Goal: Transaction & Acquisition: Purchase product/service

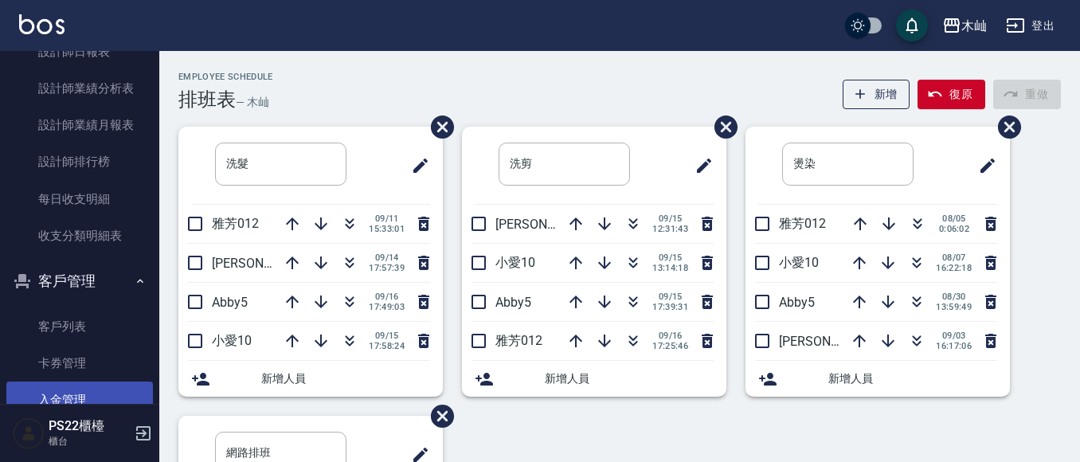
scroll to position [796, 0]
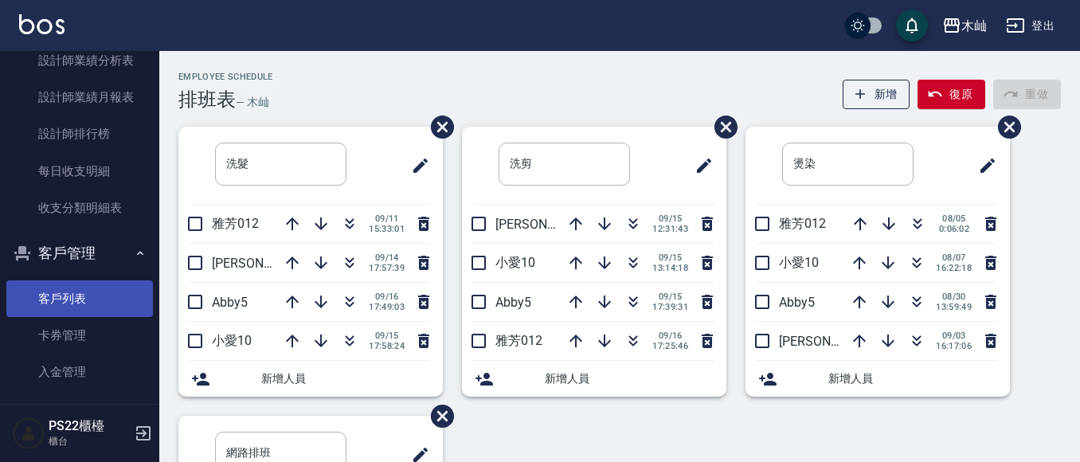
click at [64, 304] on link "客戶列表" at bounding box center [79, 298] width 146 height 37
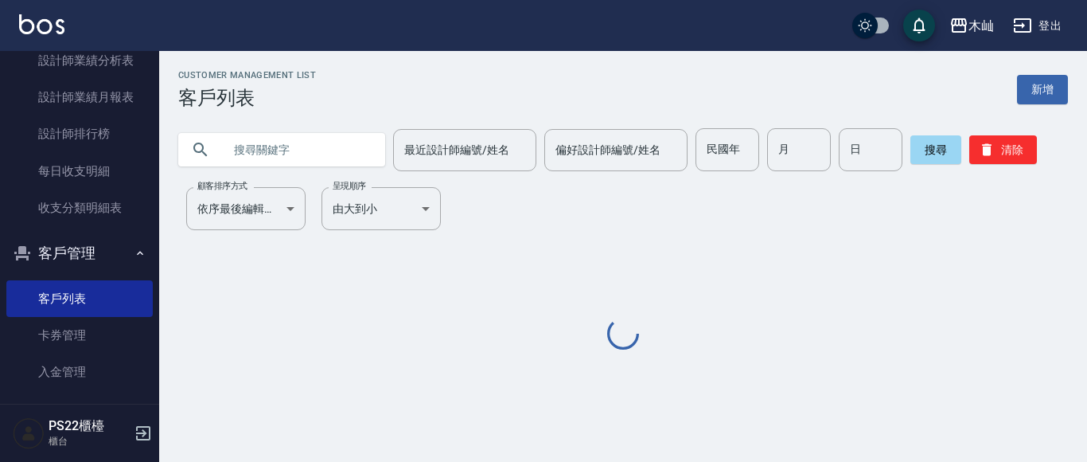
click at [252, 159] on input "text" at bounding box center [298, 149] width 150 height 43
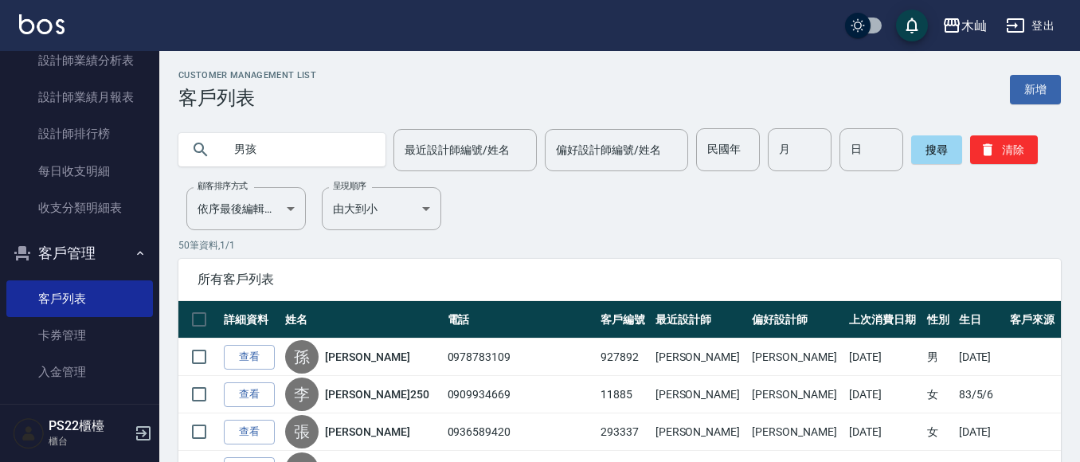
type input "男孩"
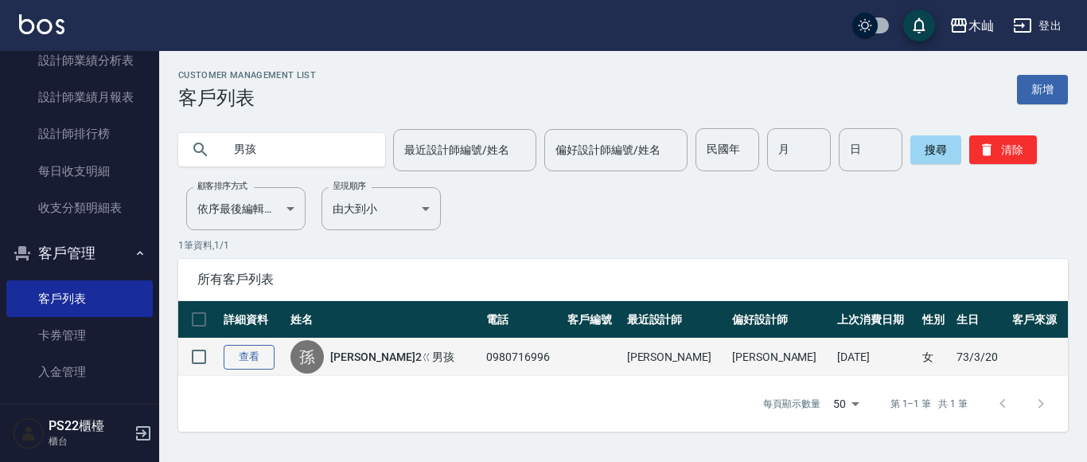
click at [253, 353] on link "查看" at bounding box center [249, 357] width 51 height 25
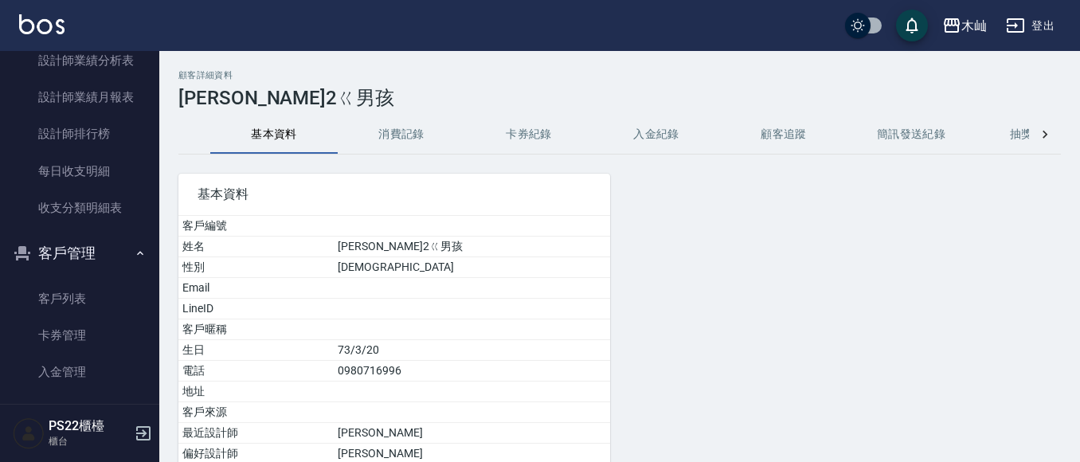
click at [398, 137] on button "消費記錄" at bounding box center [401, 134] width 127 height 38
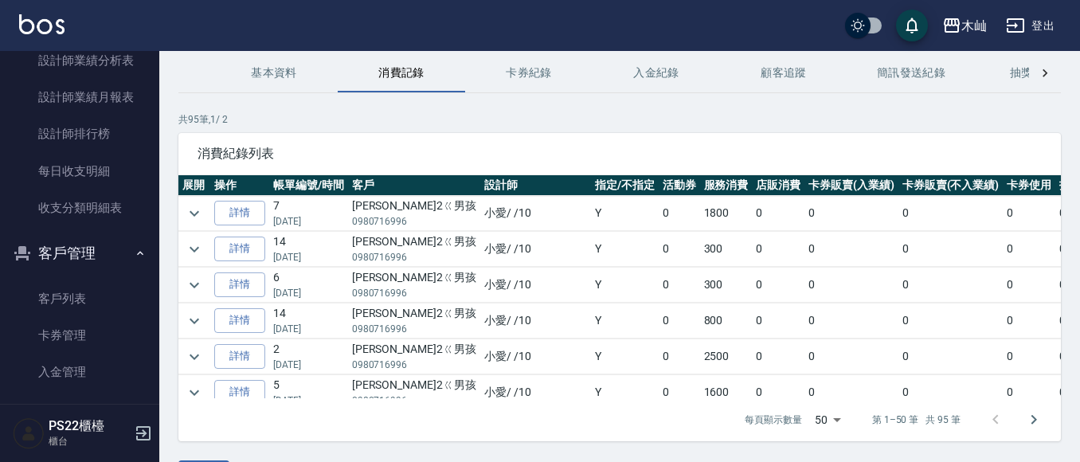
scroll to position [108, 0]
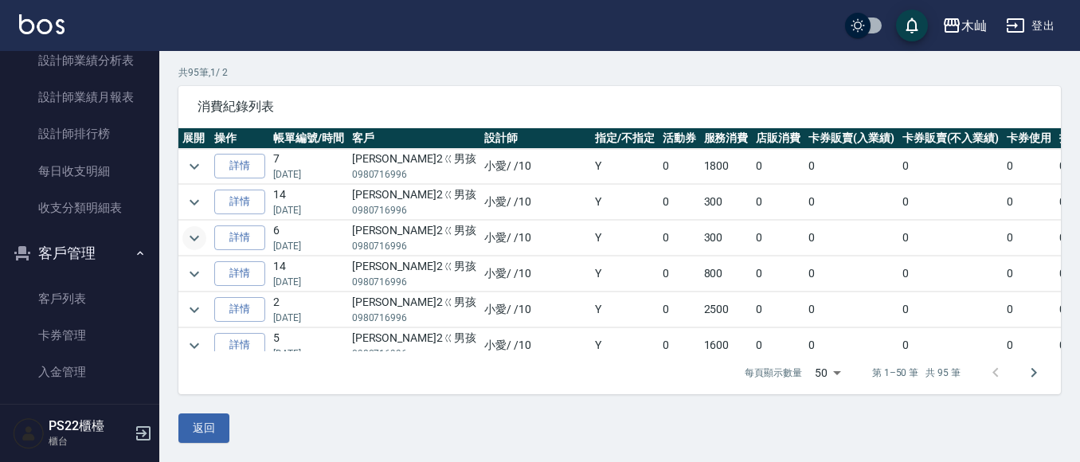
click at [194, 234] on icon "expand row" at bounding box center [194, 237] width 19 height 19
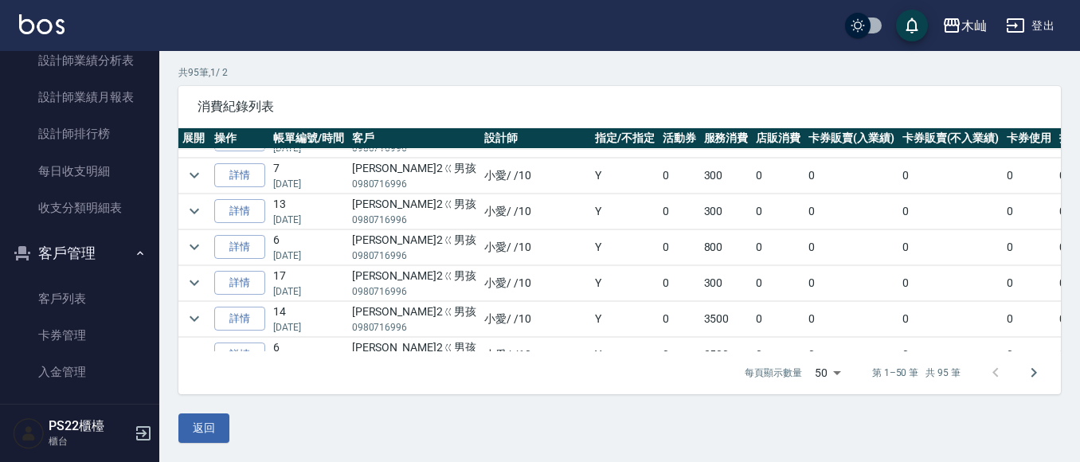
scroll to position [318, 0]
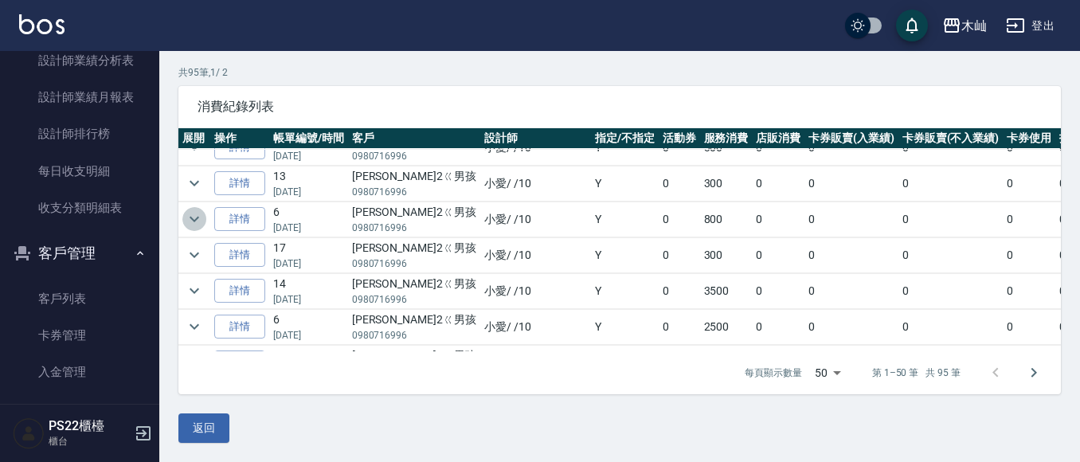
click at [190, 220] on icon "expand row" at bounding box center [194, 218] width 19 height 19
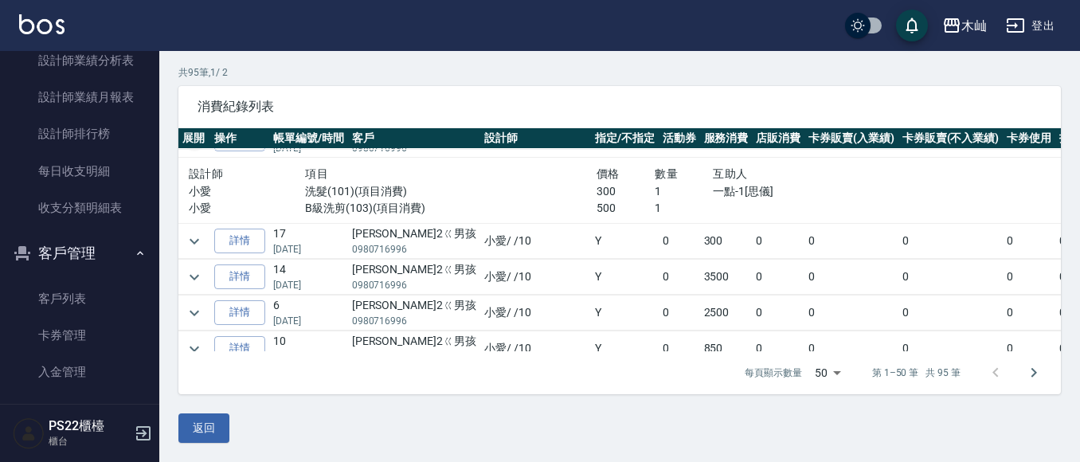
scroll to position [478, 0]
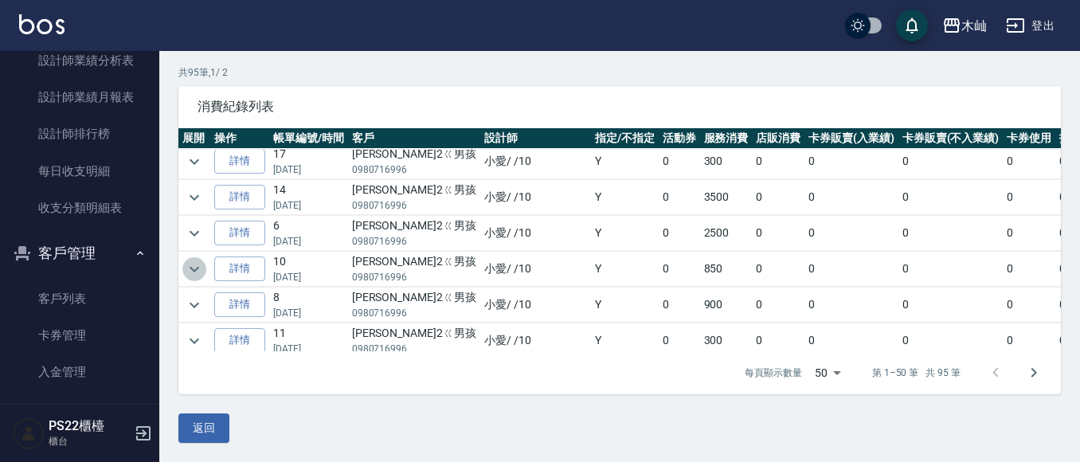
click at [191, 271] on icon "expand row" at bounding box center [194, 269] width 19 height 19
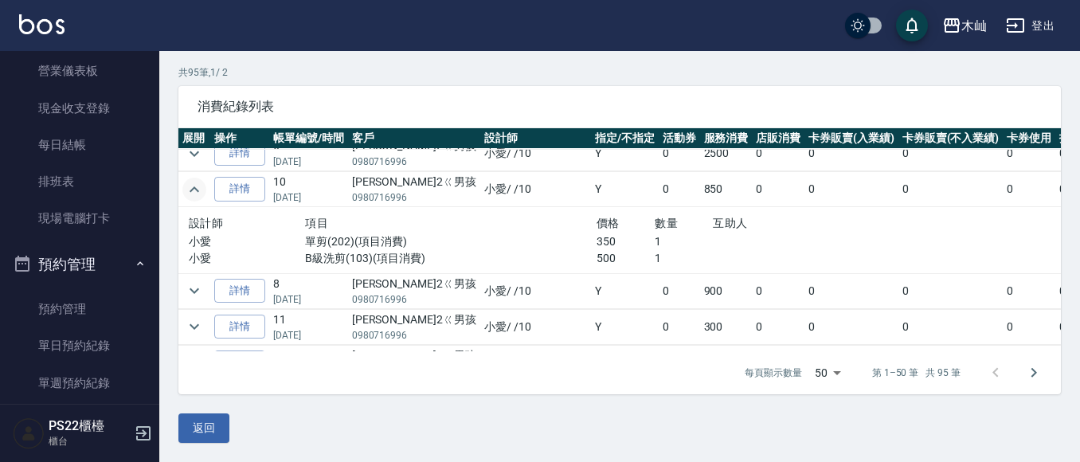
scroll to position [0, 0]
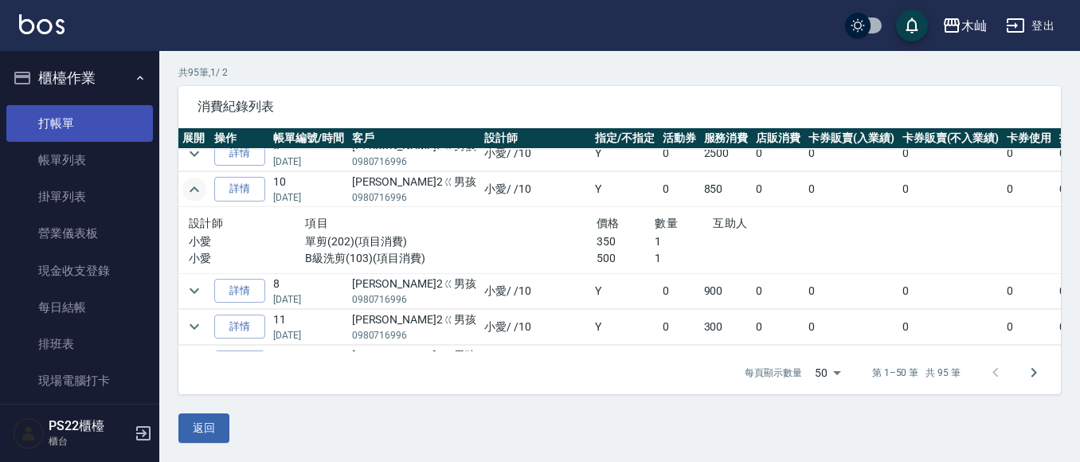
click at [17, 123] on link "打帳單" at bounding box center [79, 123] width 146 height 37
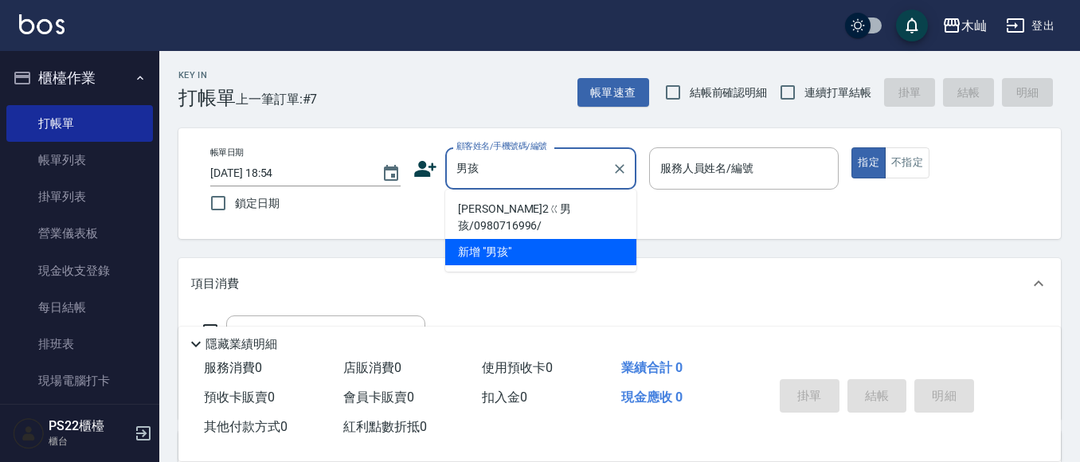
click at [506, 217] on li "[PERSON_NAME]2ㄍ男孩/0980716996/" at bounding box center [540, 217] width 191 height 43
type input "[PERSON_NAME]2ㄍ男孩/0980716996/"
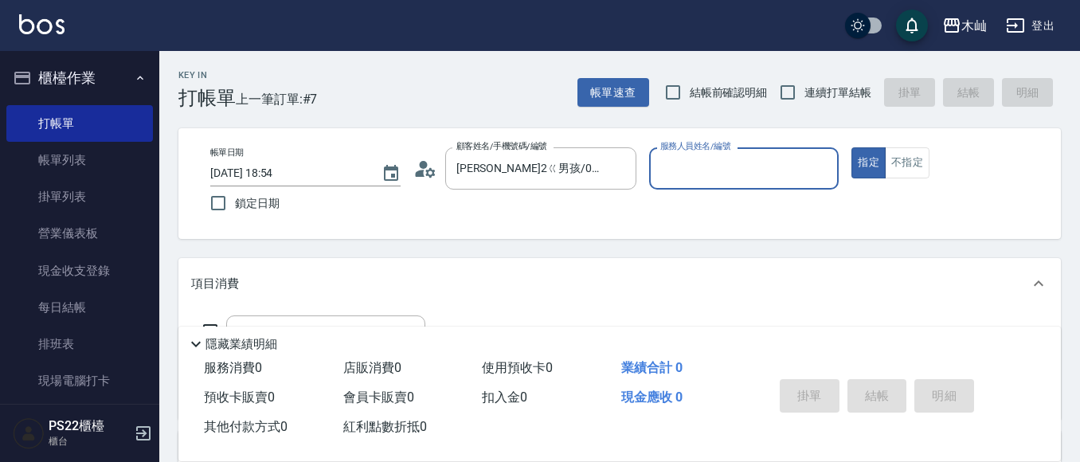
type input "小愛-10"
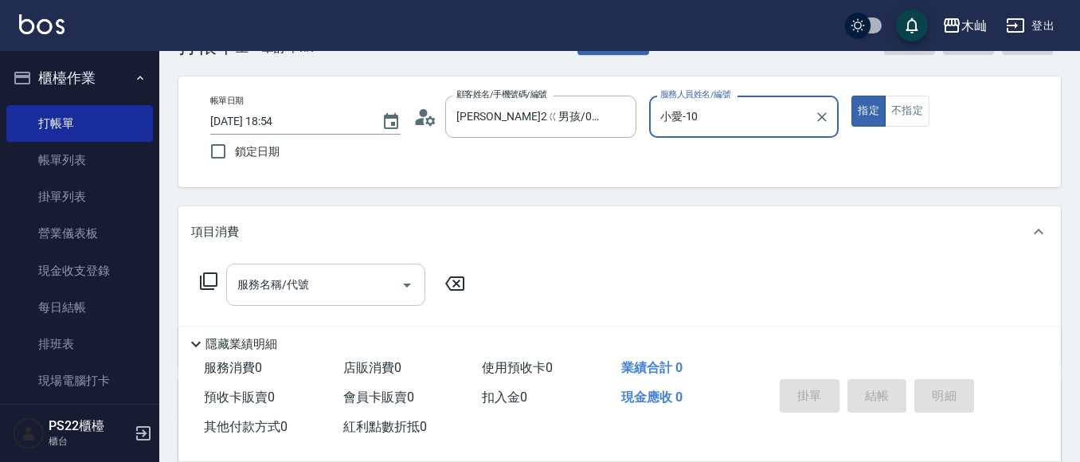
scroll to position [80, 0]
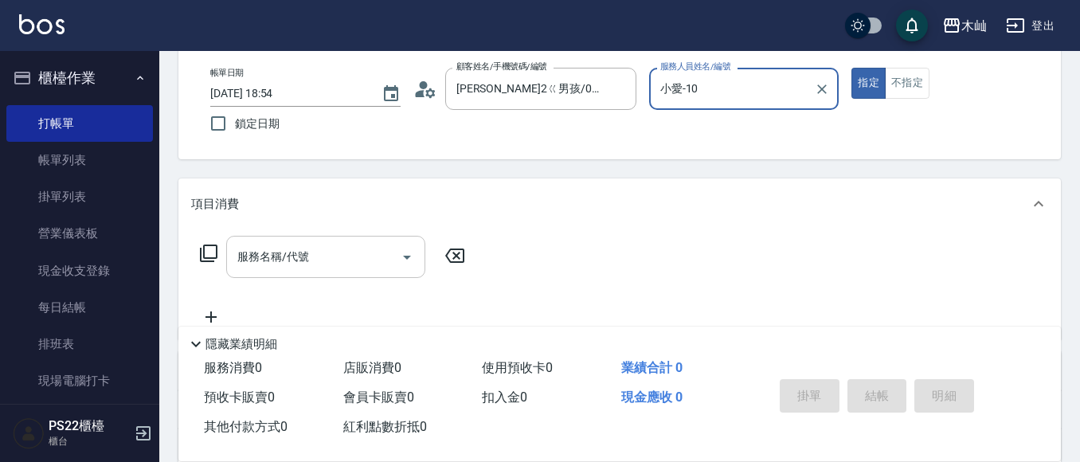
click at [305, 252] on input "服務名稱/代號" at bounding box center [313, 257] width 161 height 28
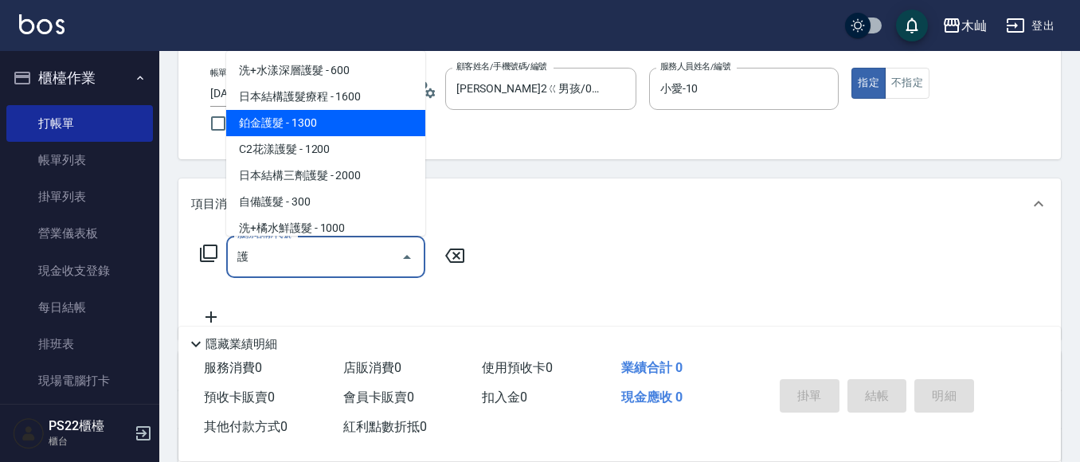
click at [356, 119] on span "鉑金護髮 - 1300" at bounding box center [325, 123] width 199 height 26
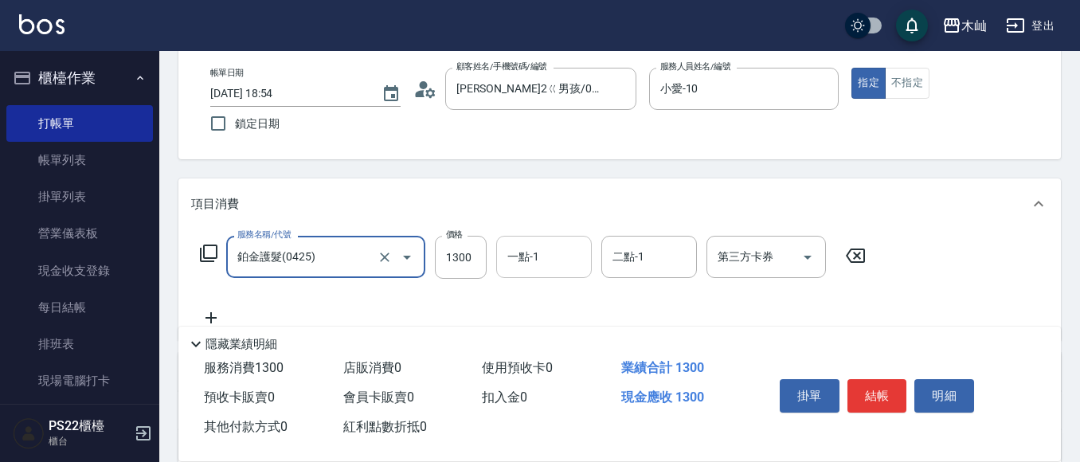
click at [534, 237] on div "一點-1" at bounding box center [544, 257] width 96 height 42
type input "鉑金護髮(0425)"
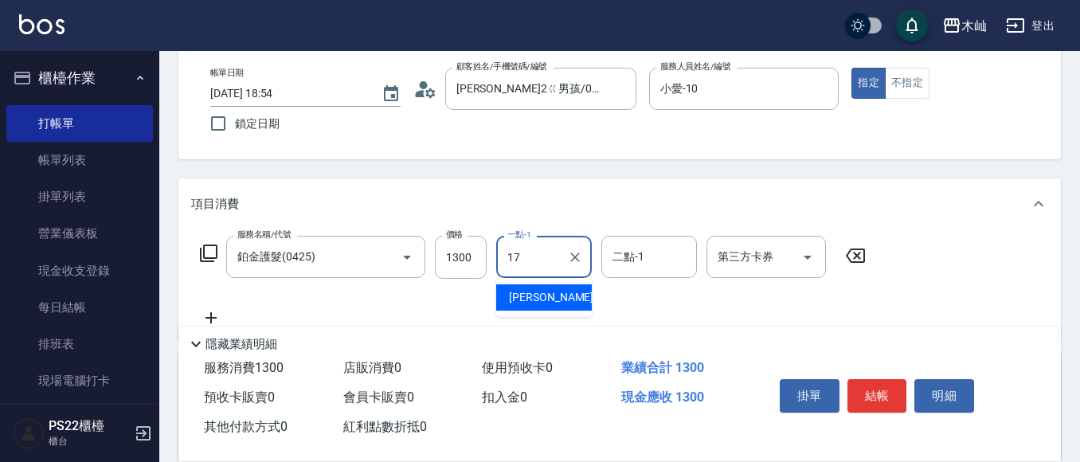
type input "[PERSON_NAME]-17"
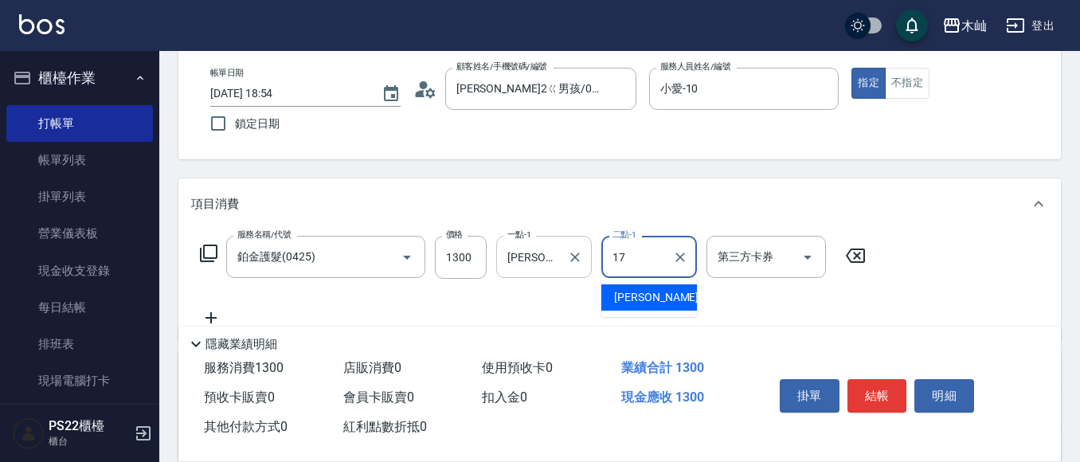
type input "[PERSON_NAME]-17"
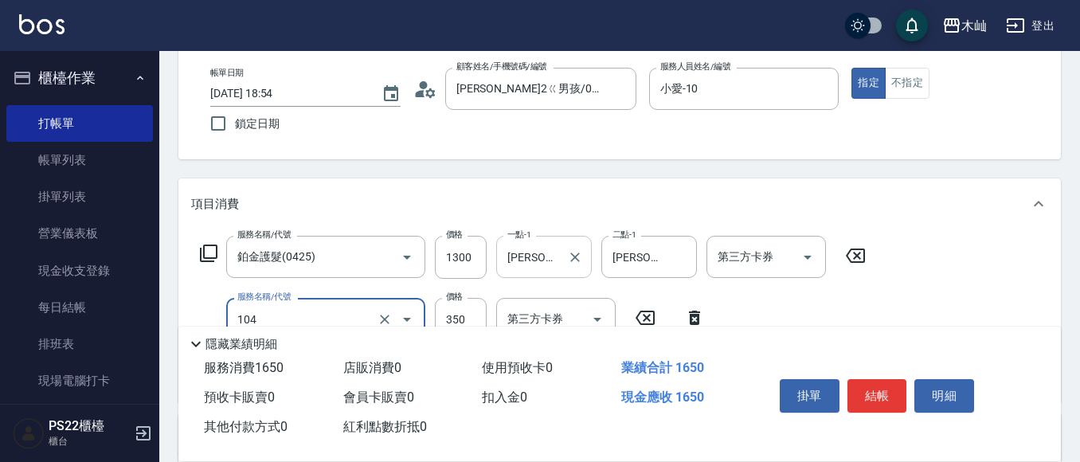
type input "B級單剪(104)"
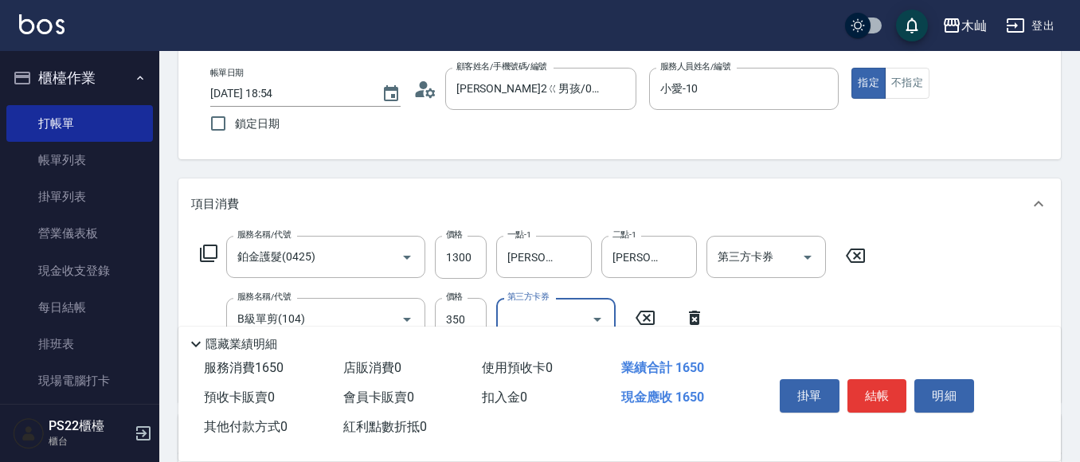
click at [885, 381] on button "結帳" at bounding box center [877, 395] width 60 height 33
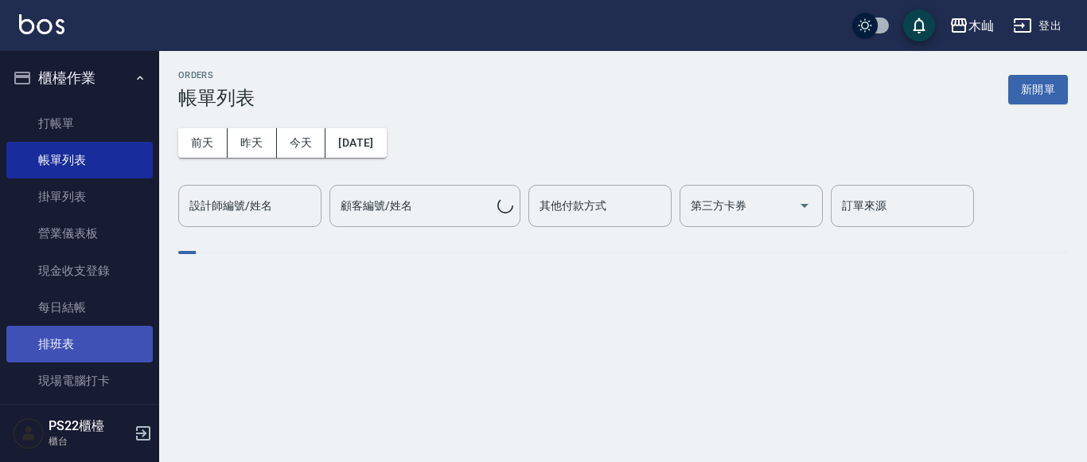
click at [99, 343] on link "排班表" at bounding box center [79, 344] width 146 height 37
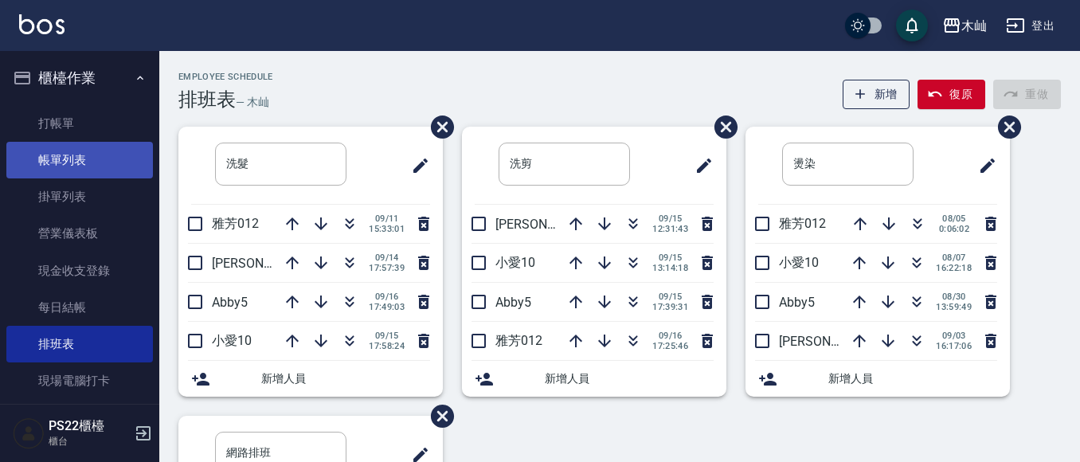
click at [98, 172] on link "帳單列表" at bounding box center [79, 160] width 146 height 37
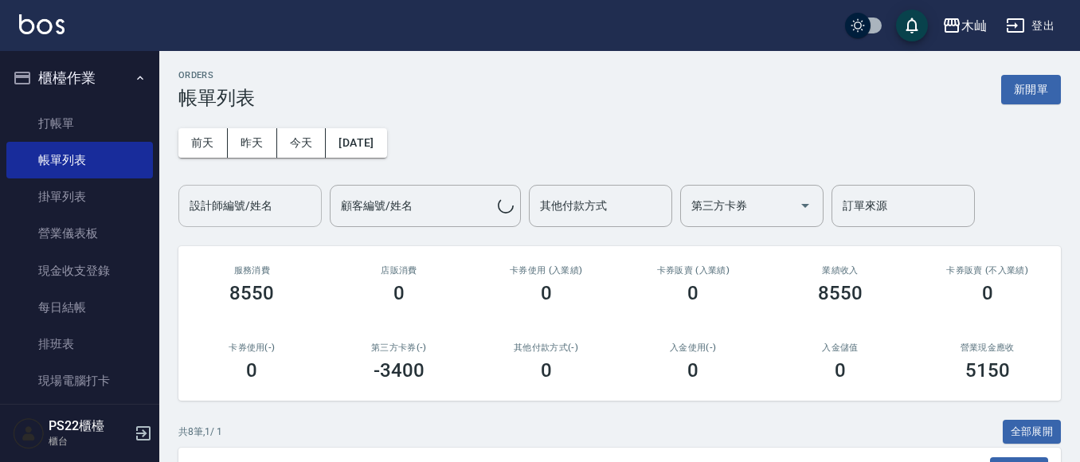
click at [241, 197] on input "設計師編號/姓名" at bounding box center [249, 206] width 129 height 28
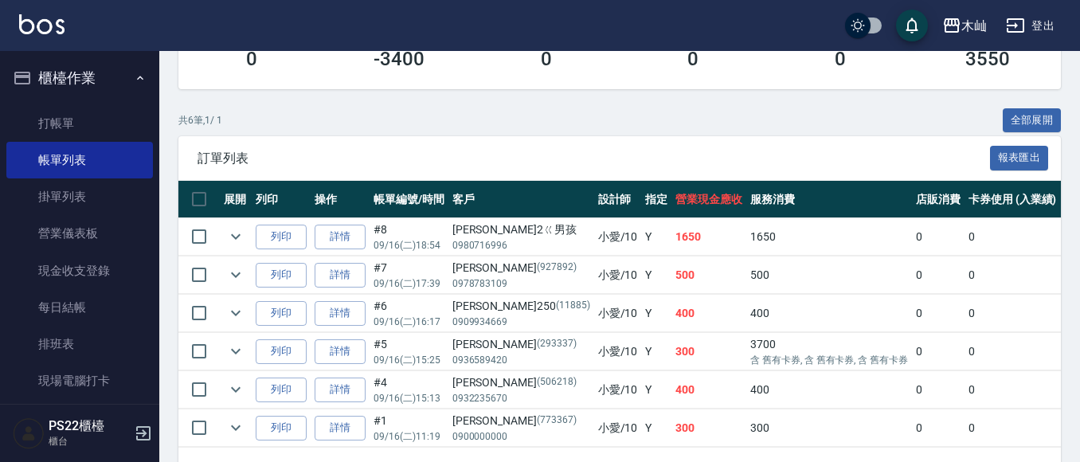
scroll to position [373, 0]
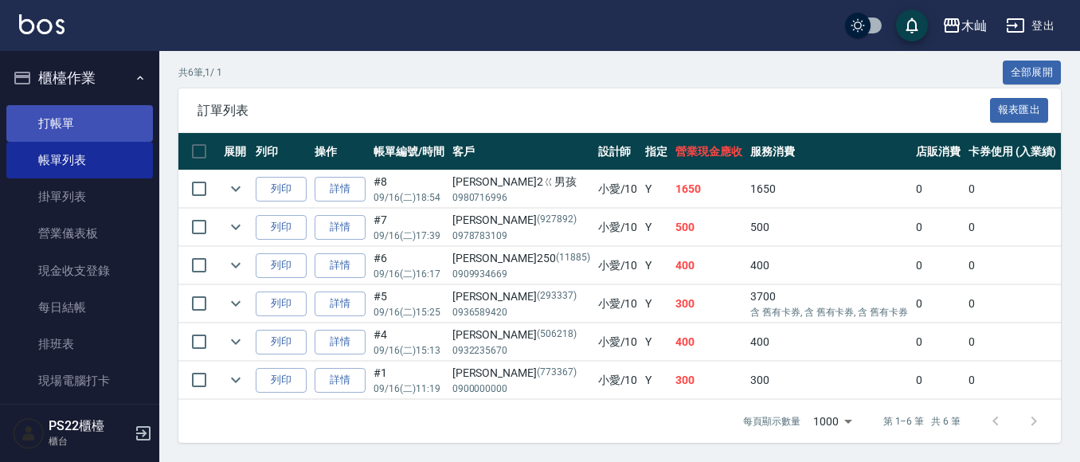
type input "小愛-10"
click at [60, 126] on link "打帳單" at bounding box center [79, 123] width 146 height 37
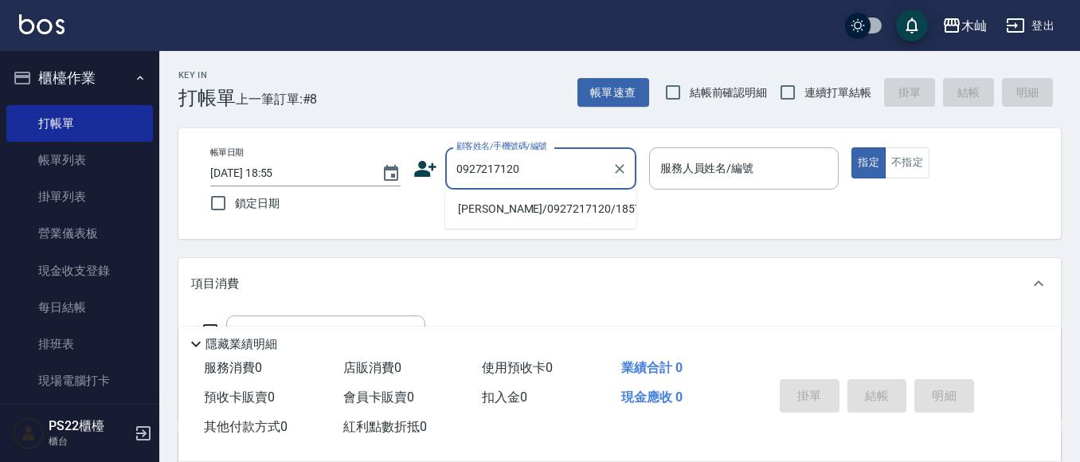
click at [480, 211] on li "[PERSON_NAME]/0927217120/18579" at bounding box center [540, 209] width 191 height 26
type input "[PERSON_NAME]/0927217120/18579"
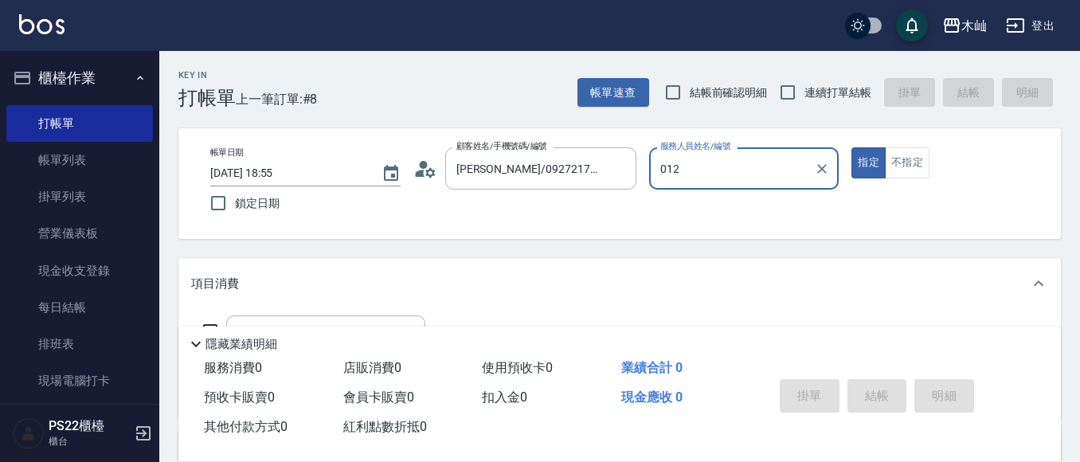
type input "012"
type button "true"
type input "雅芳-012"
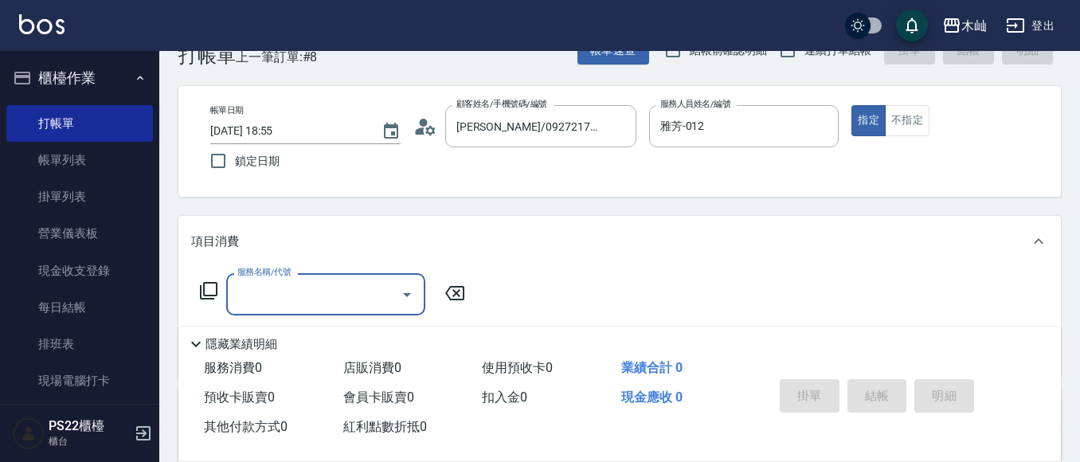
scroll to position [80, 0]
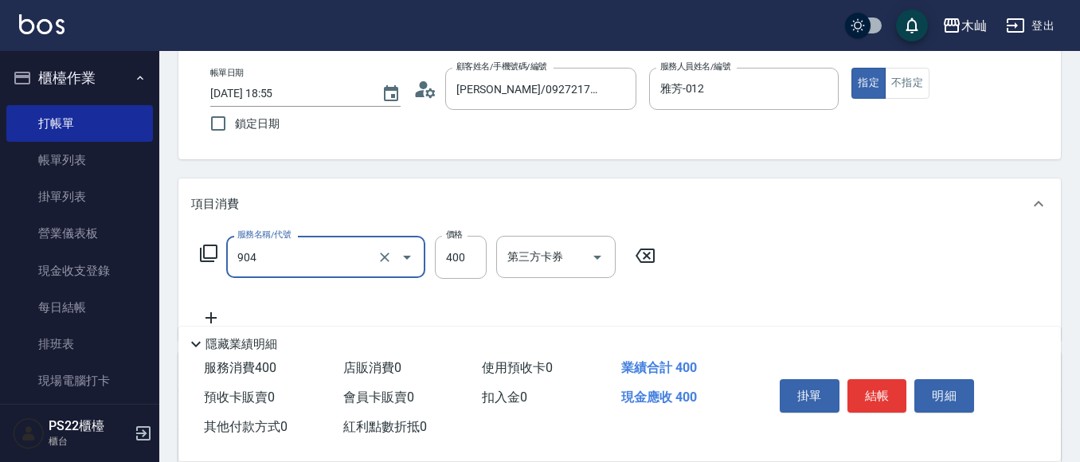
type input "精油洗+瞬護(904)"
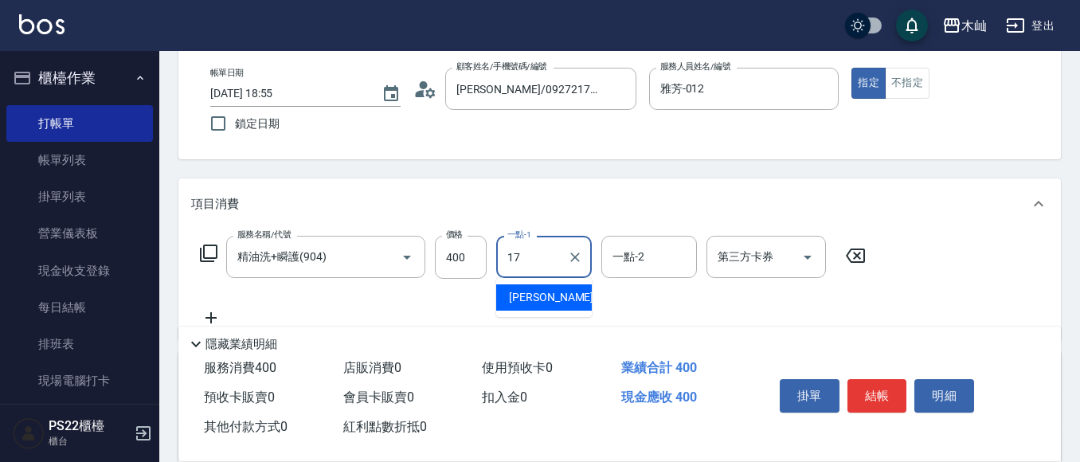
type input "[PERSON_NAME]-17"
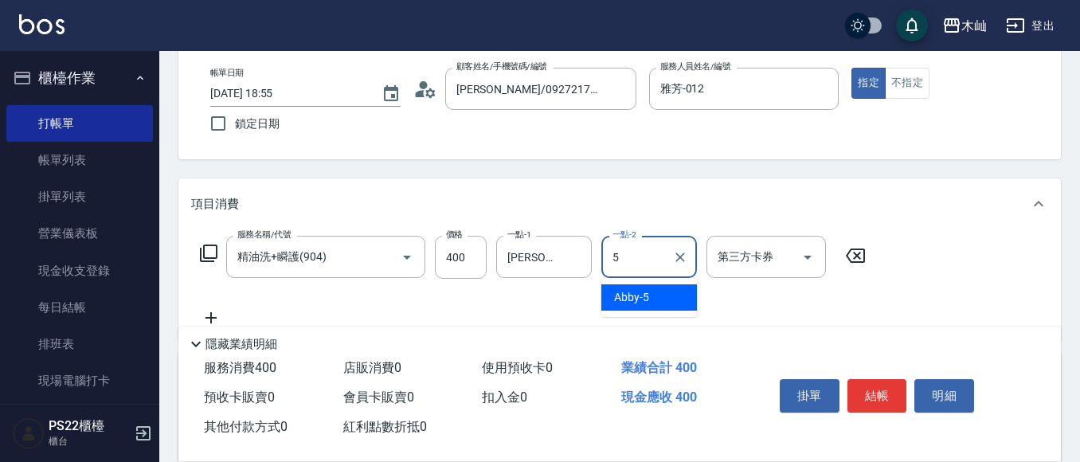
type input "Abby-5"
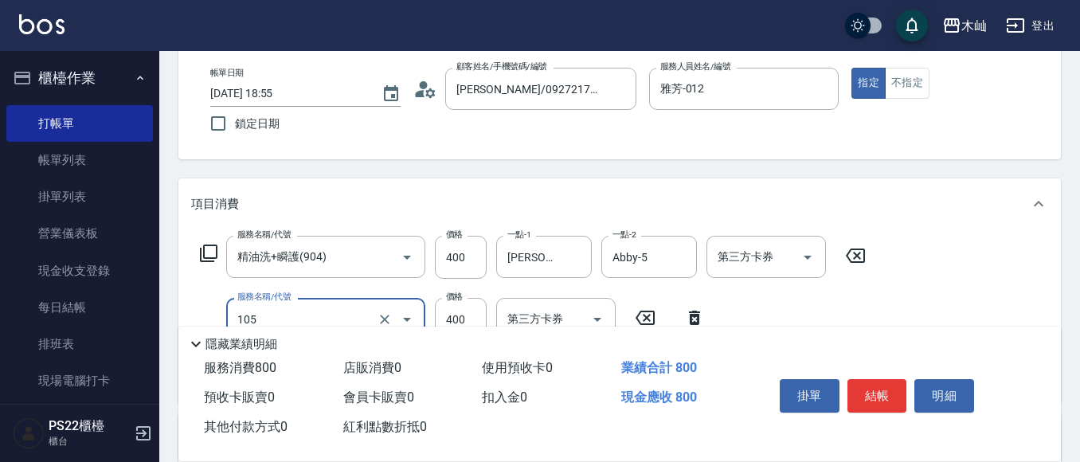
type input "A級單剪(105)"
type input "50"
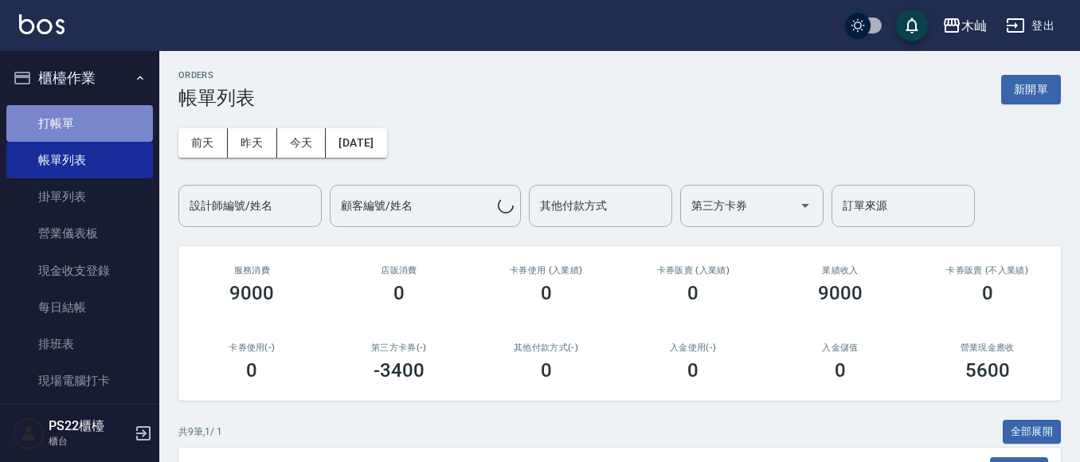
click at [93, 123] on link "打帳單" at bounding box center [79, 123] width 146 height 37
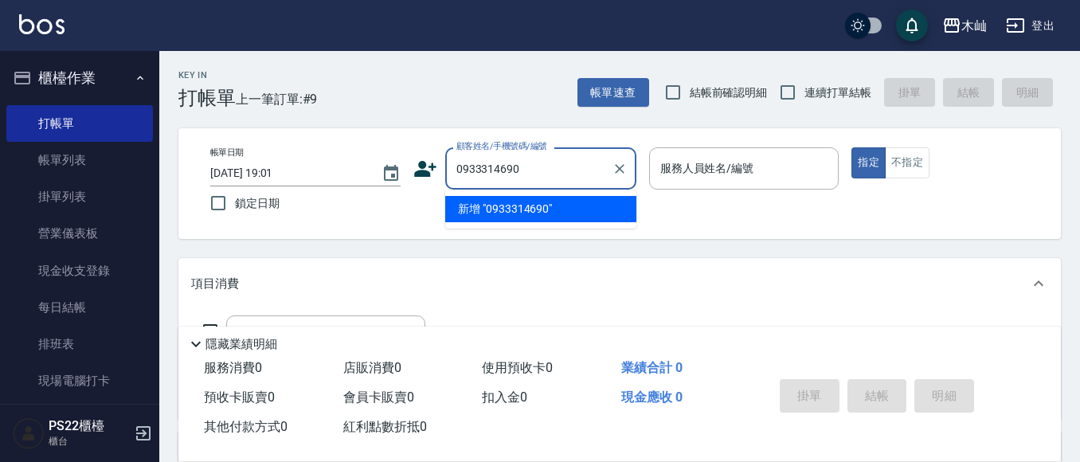
click at [502, 203] on li "新增 "0933314690"" at bounding box center [540, 209] width 191 height 26
type input "0933314690"
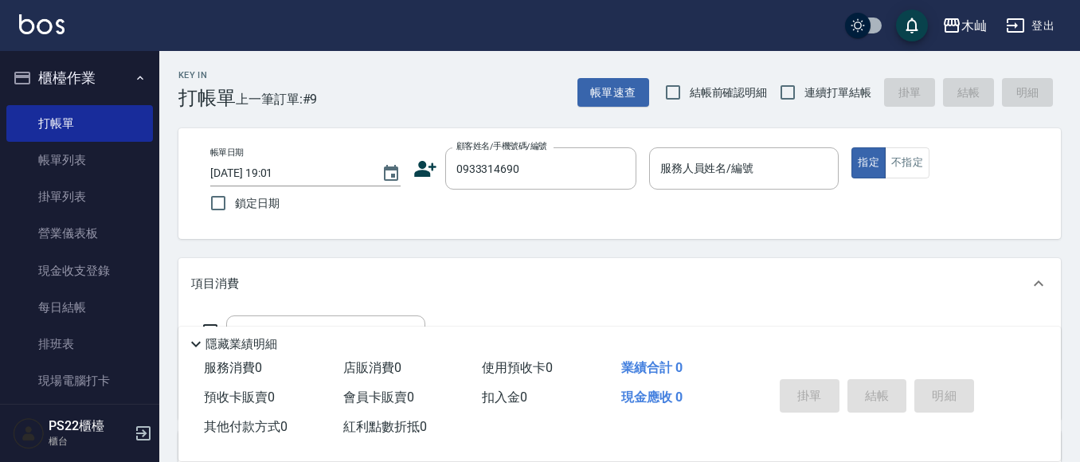
click at [431, 174] on icon at bounding box center [425, 169] width 24 height 24
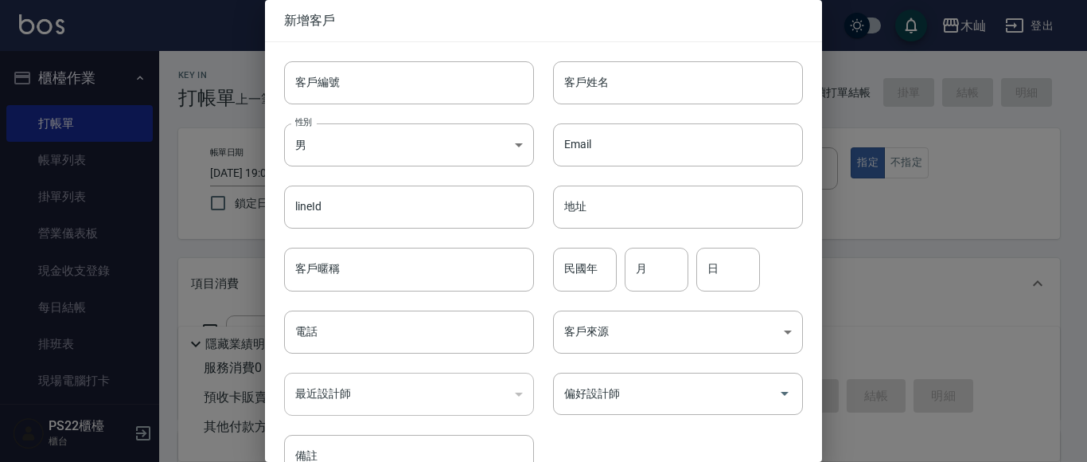
type input "0933314690"
click at [587, 92] on input "客戶姓名" at bounding box center [678, 82] width 250 height 43
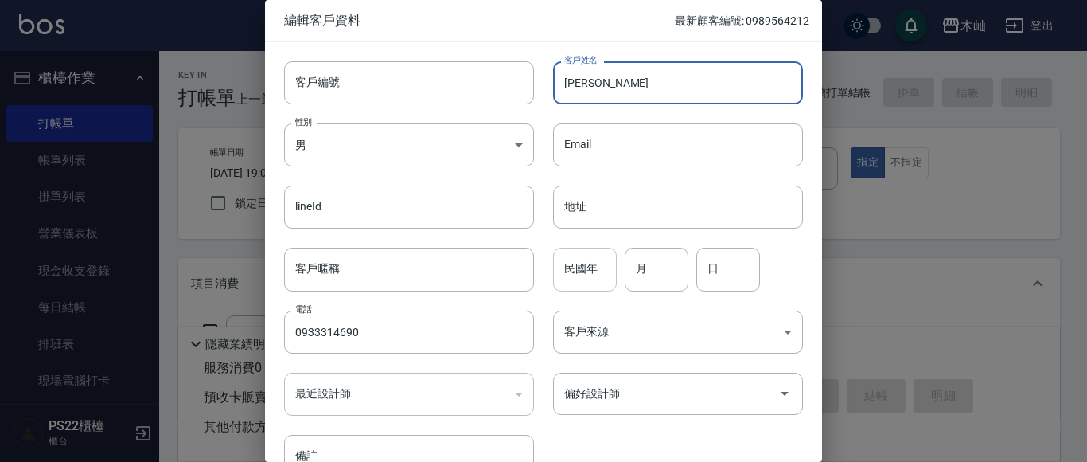
type input "[PERSON_NAME]"
click at [588, 255] on div "民國年 民國年" at bounding box center [585, 269] width 64 height 43
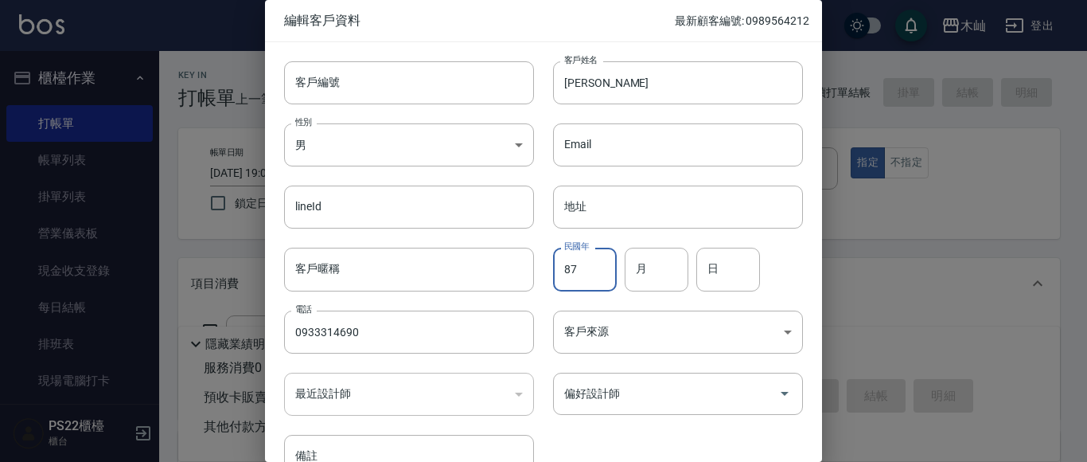
type input "87"
type input "12"
type input "22"
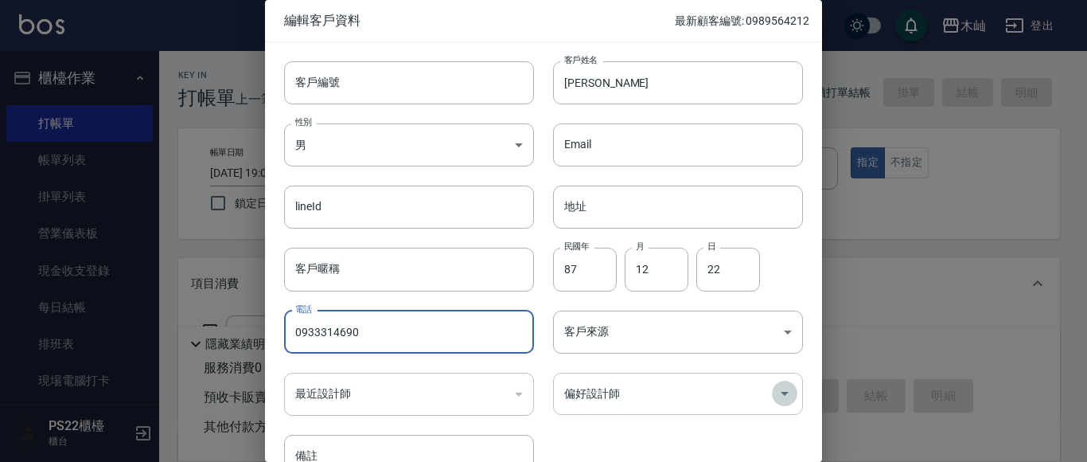
click at [775, 394] on icon "Open" at bounding box center [784, 393] width 19 height 19
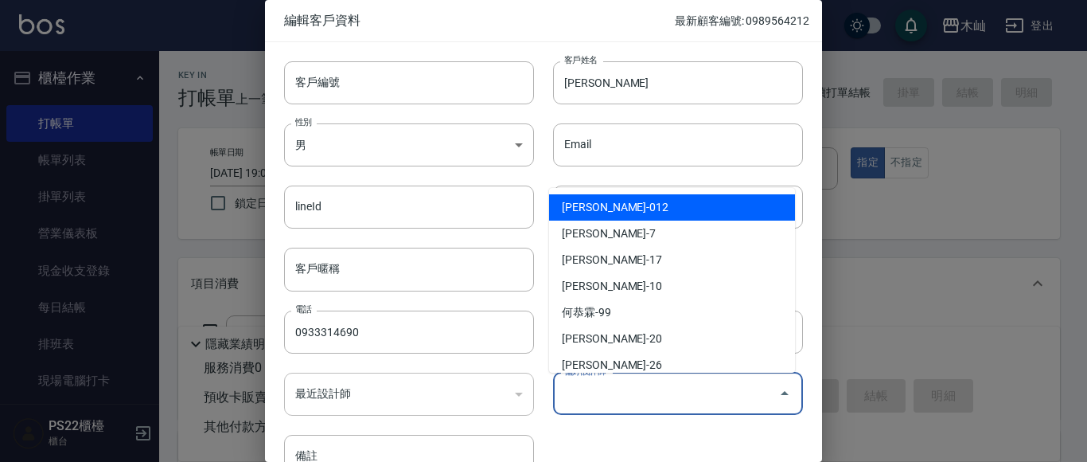
click at [703, 201] on li "[PERSON_NAME]-012" at bounding box center [672, 207] width 246 height 26
type input "[PERSON_NAME]"
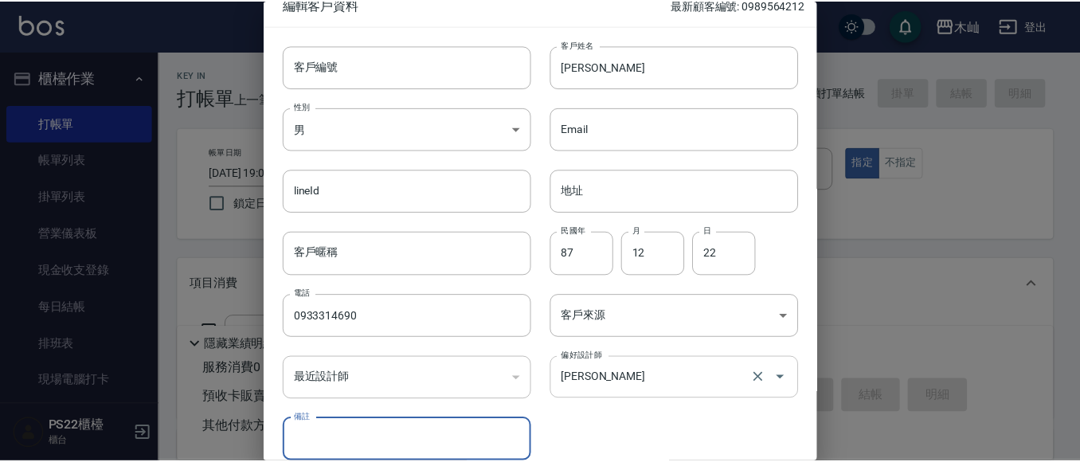
scroll to position [90, 0]
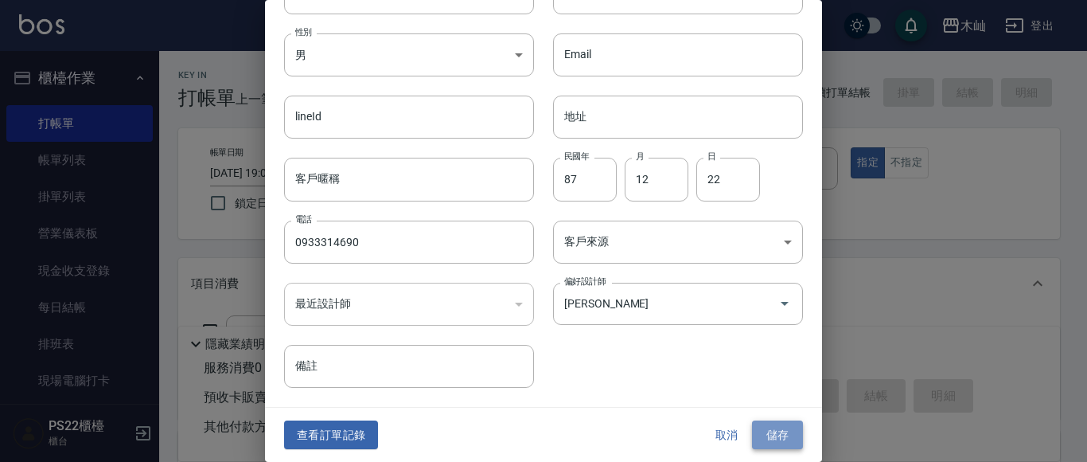
click at [779, 430] on button "儲存" at bounding box center [777, 434] width 51 height 29
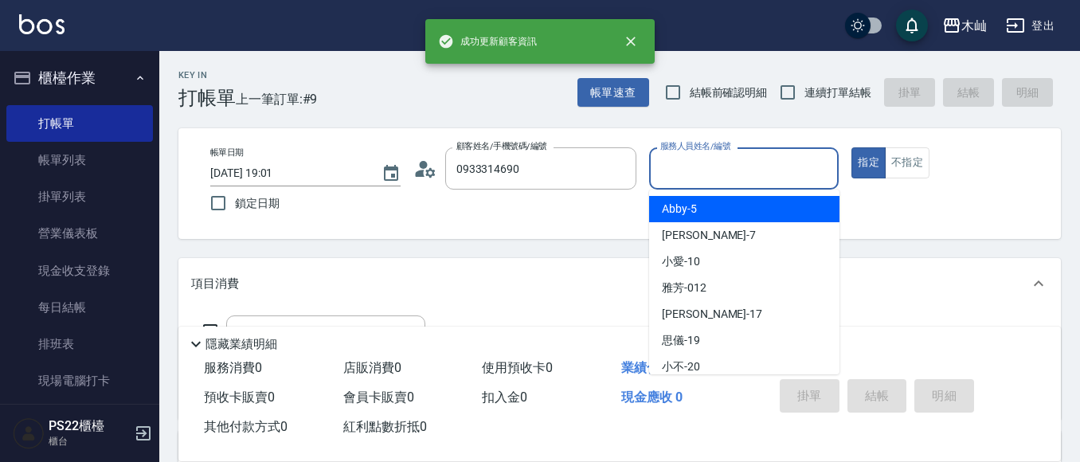
click at [721, 178] on input "服務人員姓名/編號" at bounding box center [744, 168] width 176 height 28
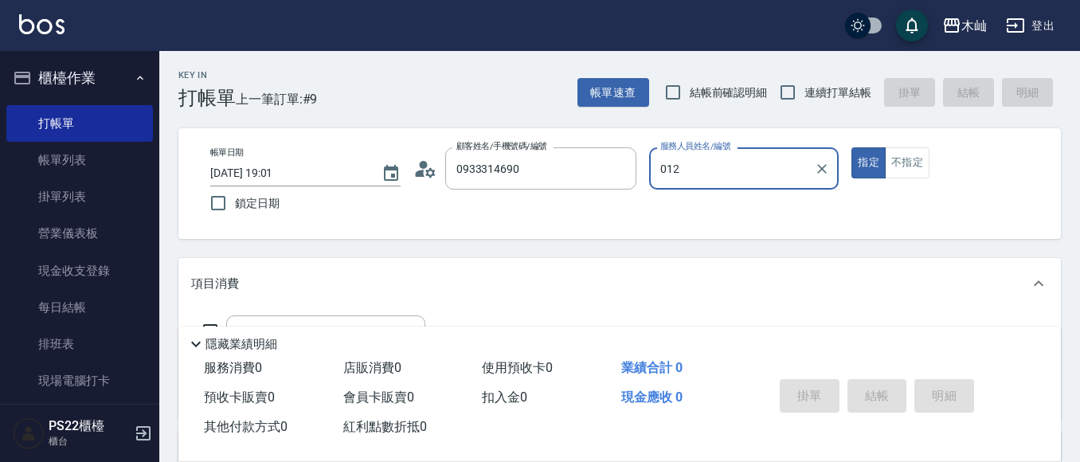
type input "012"
type button "true"
type input "雅芳-012"
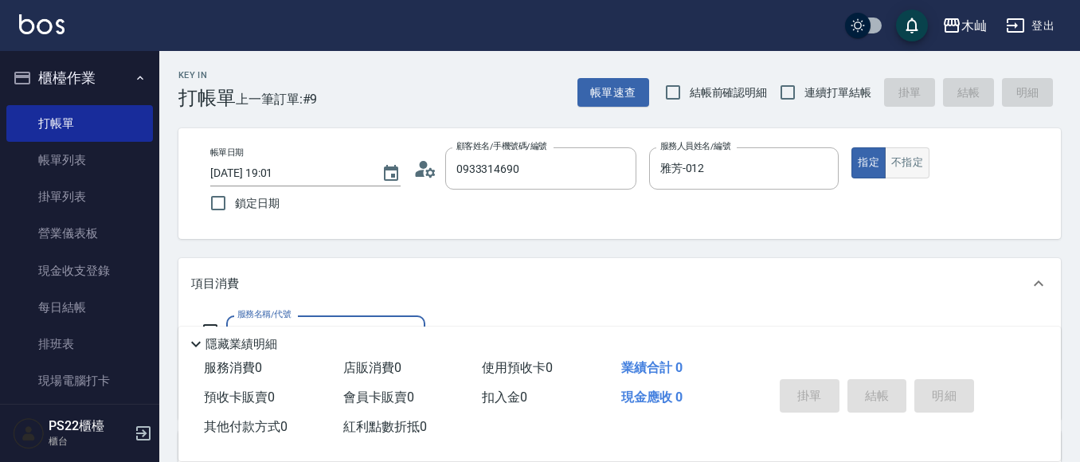
click at [885, 152] on button "不指定" at bounding box center [906, 162] width 45 height 31
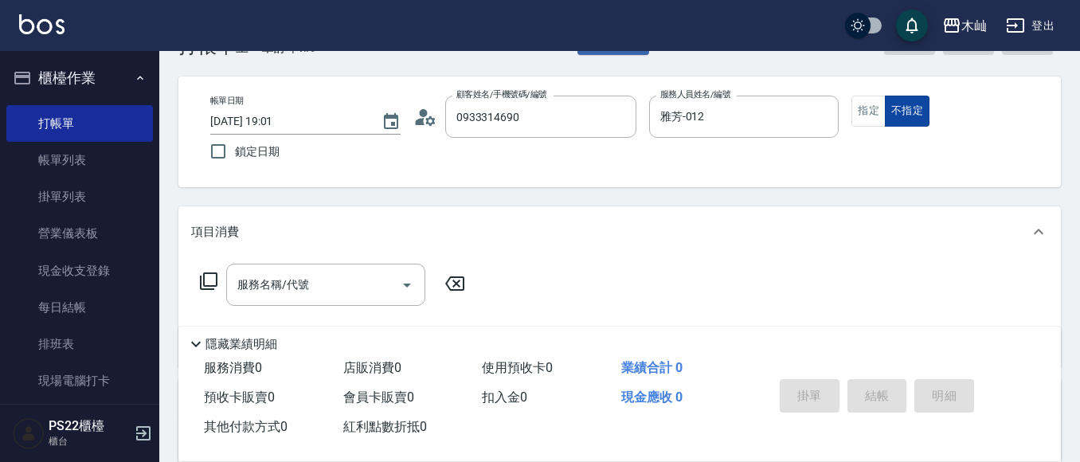
scroll to position [80, 0]
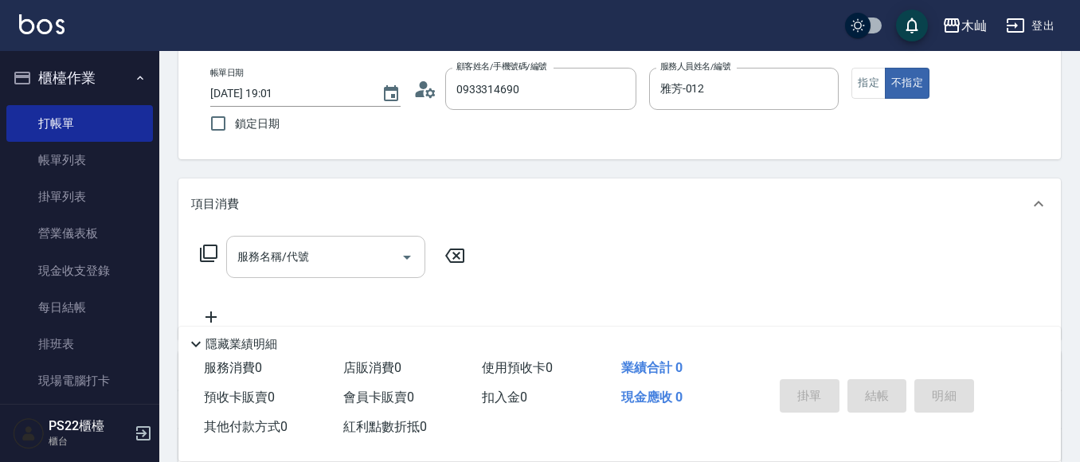
click at [378, 263] on input "服務名稱/代號" at bounding box center [313, 257] width 161 height 28
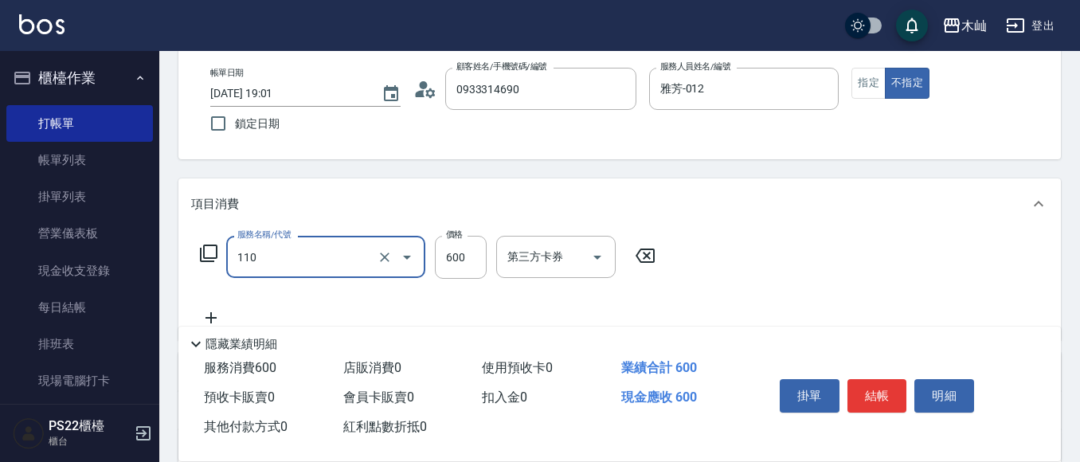
type input "精油洗+去角質(抗油)(110)"
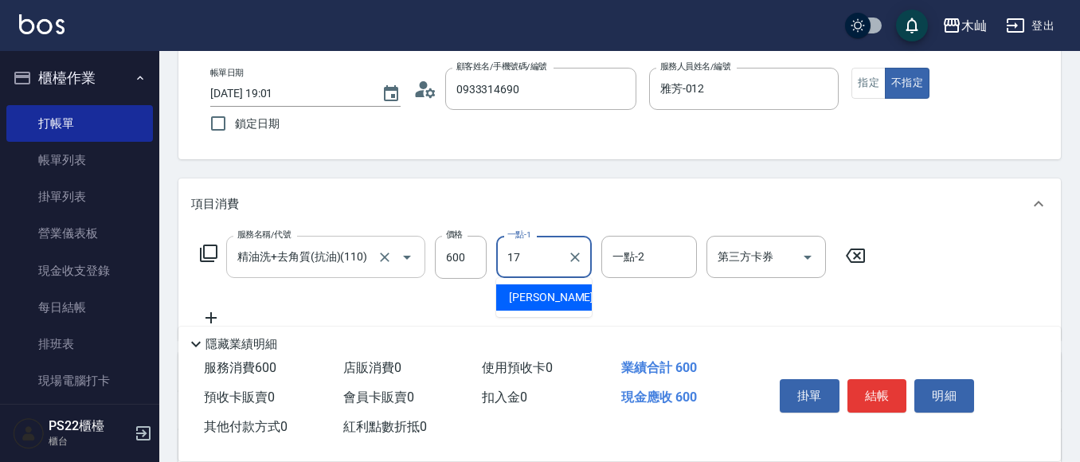
type input "[PERSON_NAME]-17"
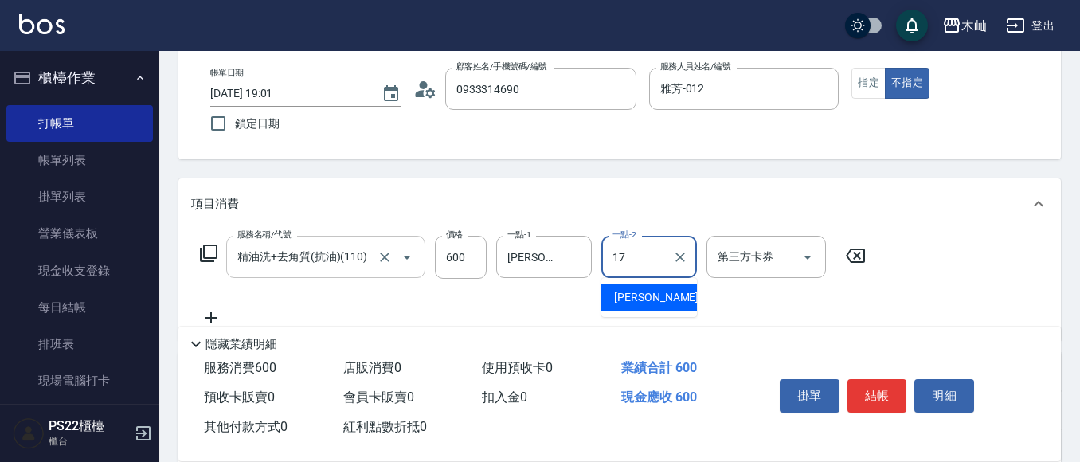
type input "[PERSON_NAME]-17"
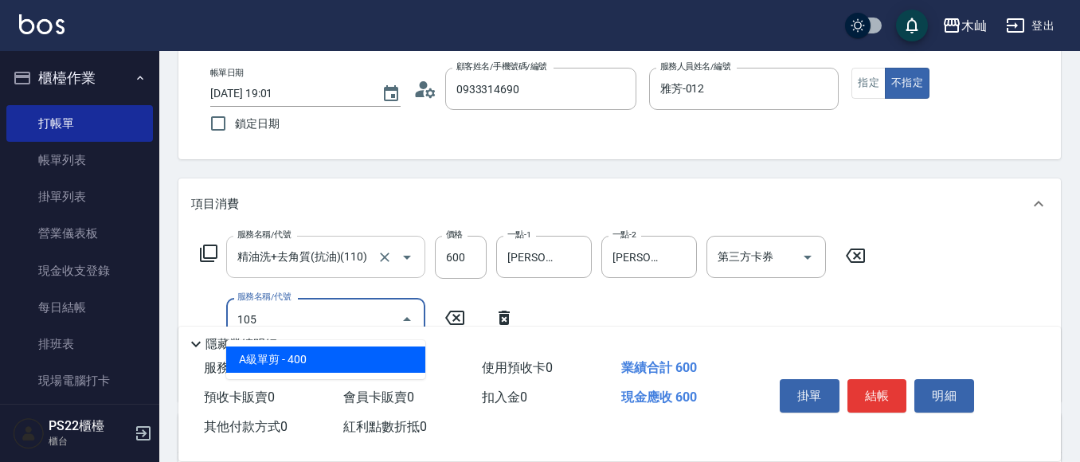
type input "A級單剪(105)"
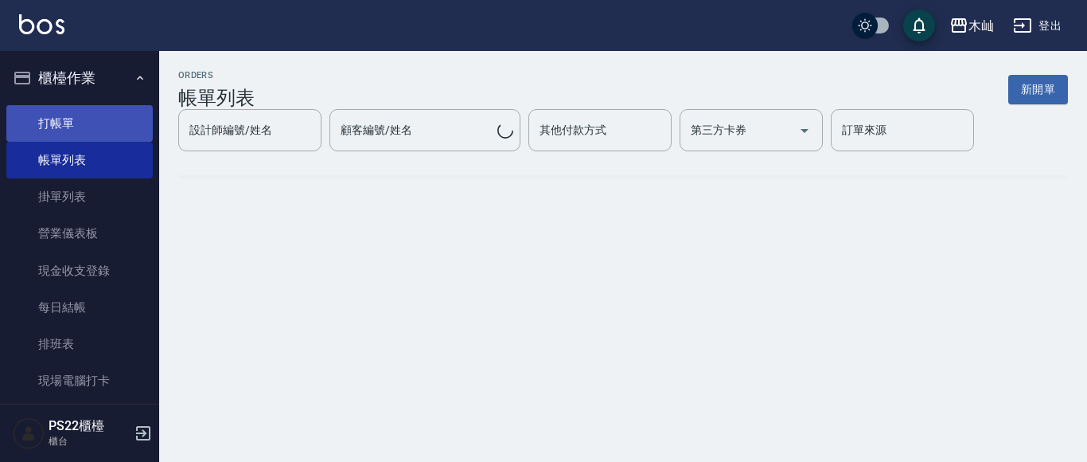
click at [126, 110] on link "打帳單" at bounding box center [79, 123] width 146 height 37
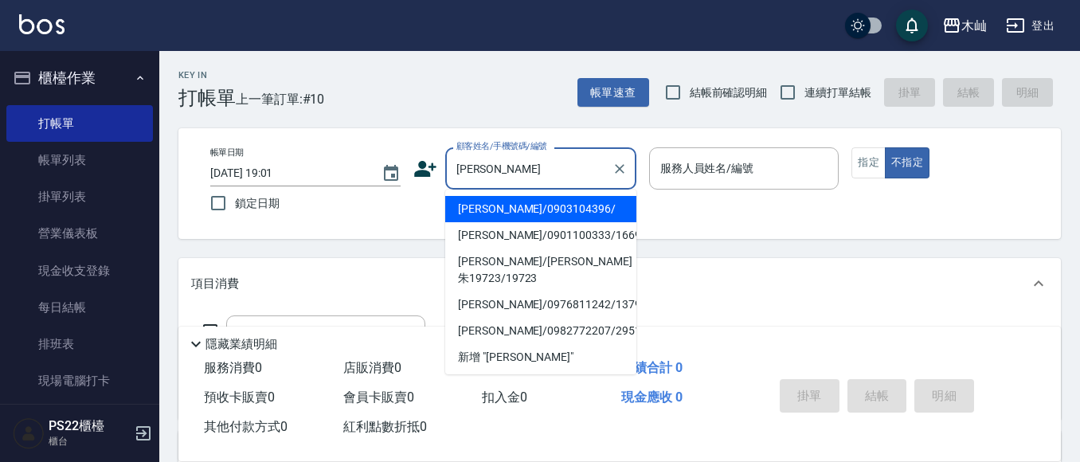
click at [463, 213] on li "[PERSON_NAME]/0903104396/" at bounding box center [540, 209] width 191 height 26
type input "[PERSON_NAME]/0903104396/"
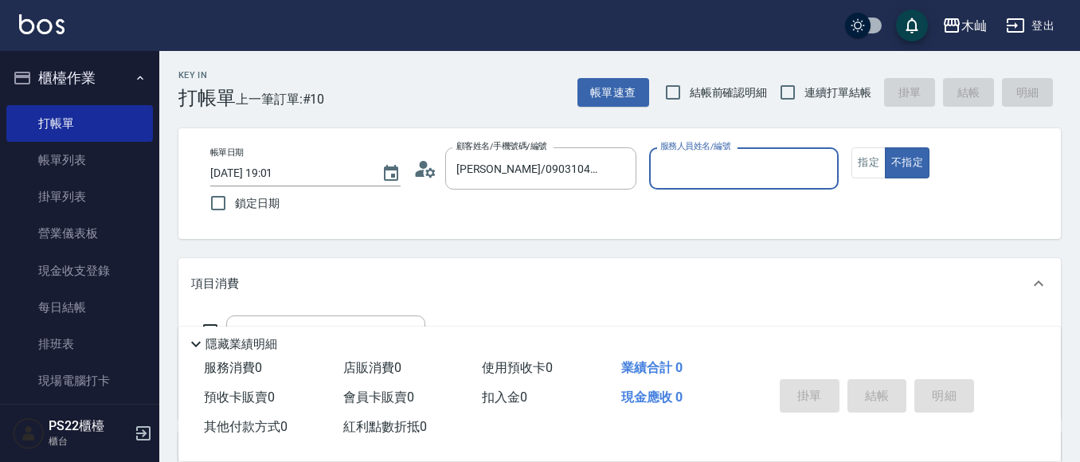
type input "雅芳-012"
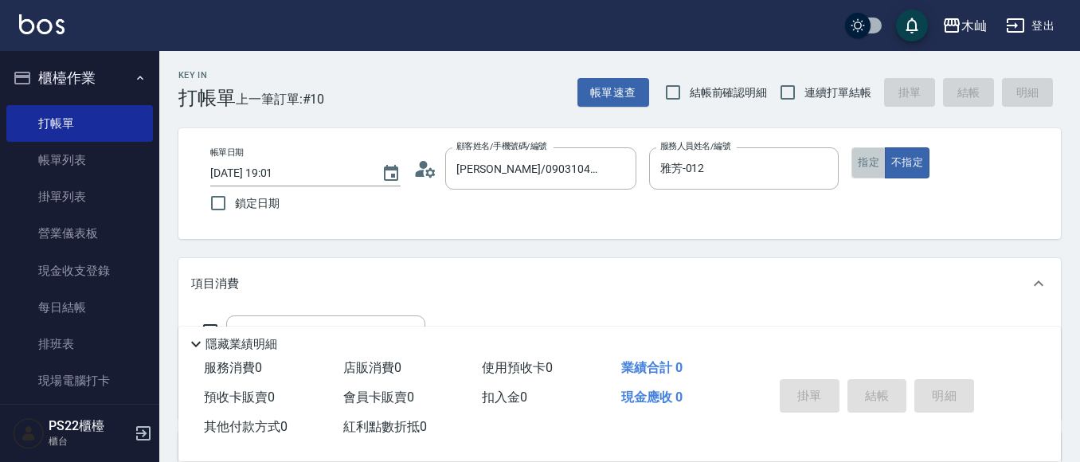
click at [860, 166] on button "指定" at bounding box center [868, 162] width 34 height 31
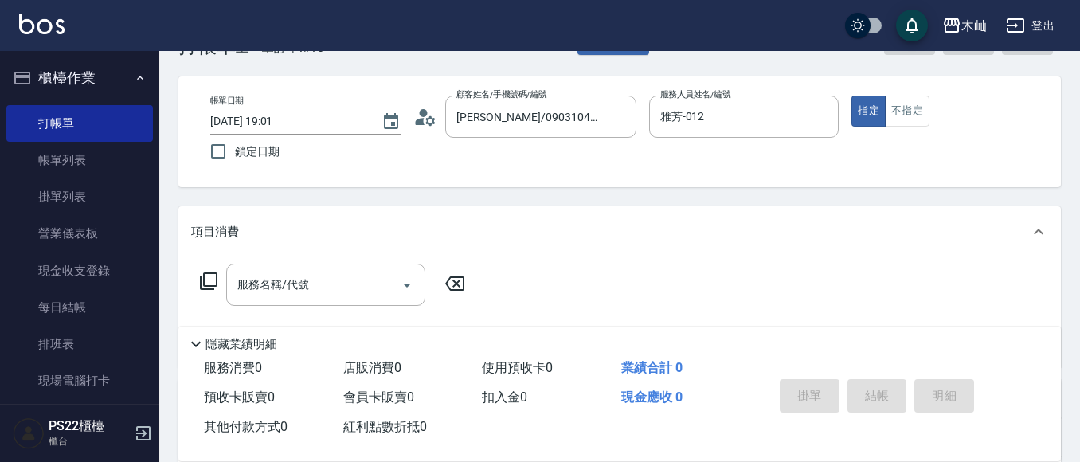
scroll to position [80, 0]
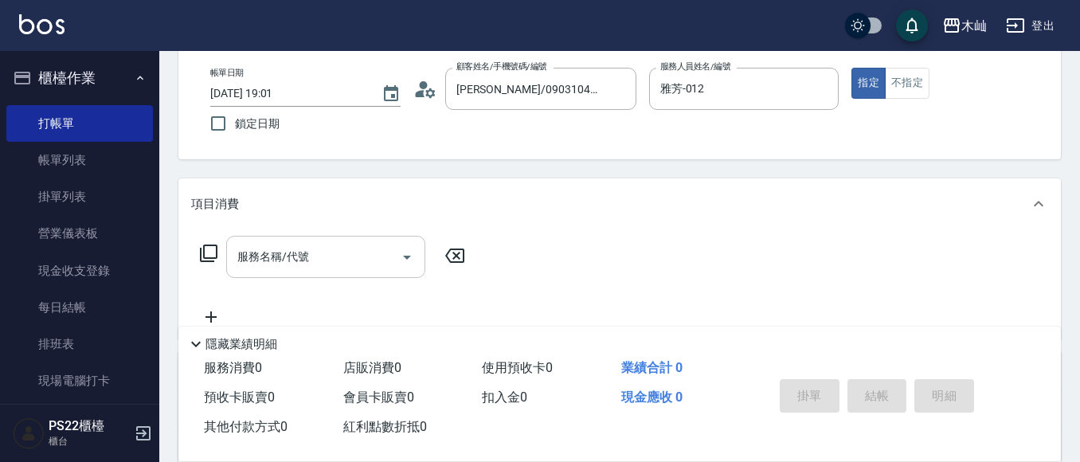
click at [364, 264] on input "服務名稱/代號" at bounding box center [313, 257] width 161 height 28
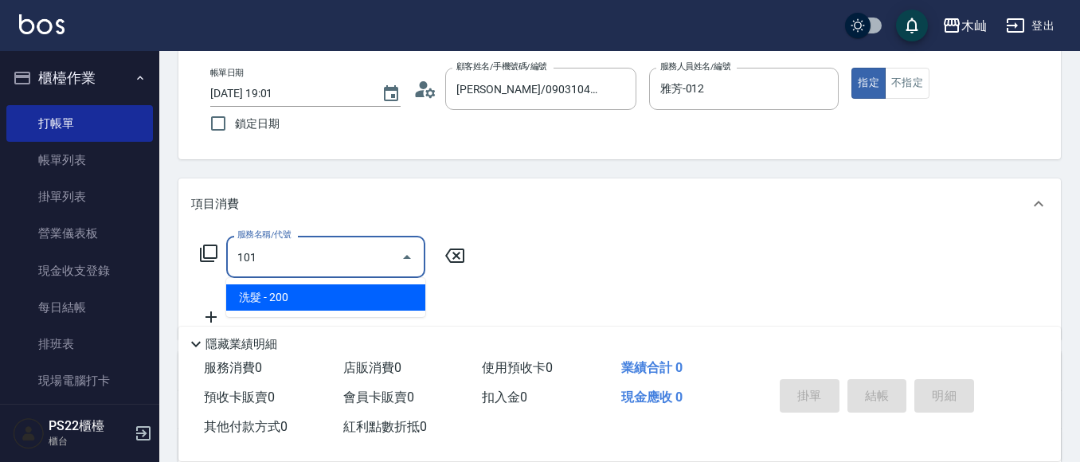
type input "洗髮(101)"
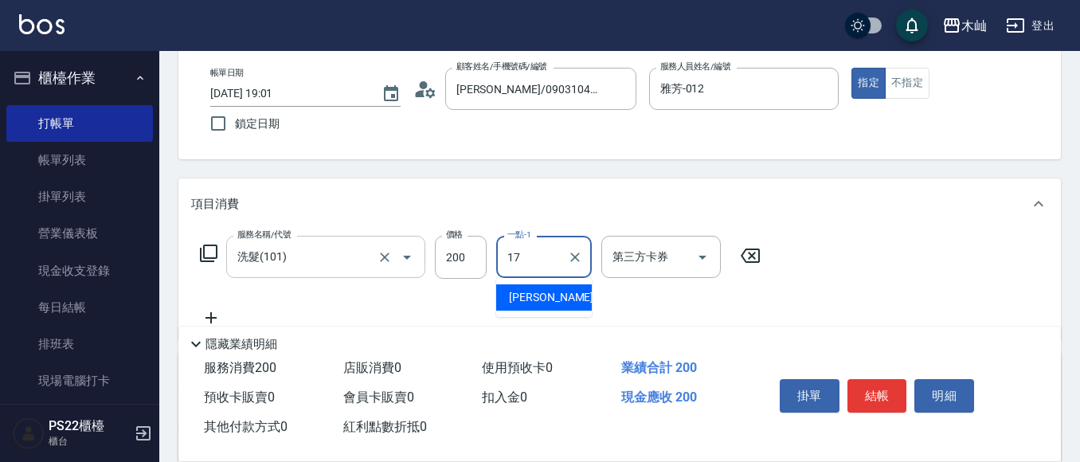
type input "[PERSON_NAME]-17"
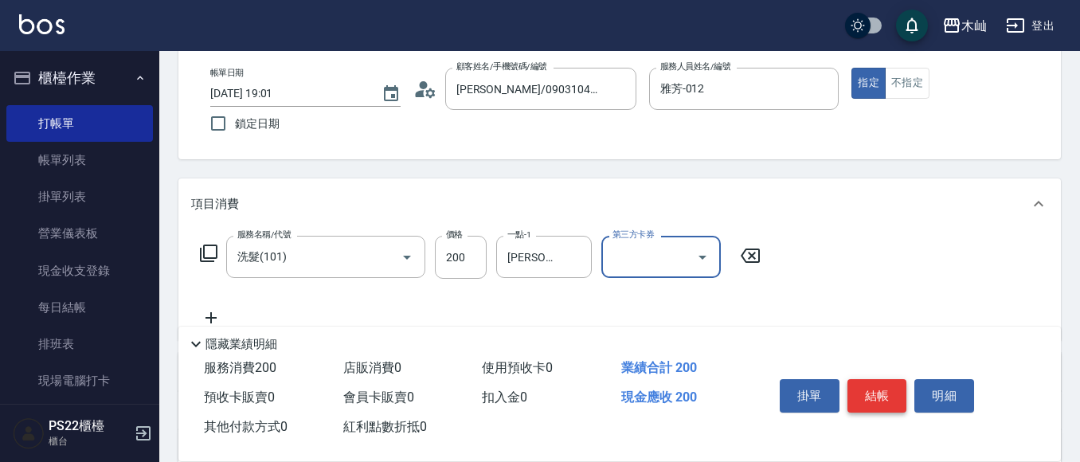
click at [883, 384] on button "結帳" at bounding box center [877, 395] width 60 height 33
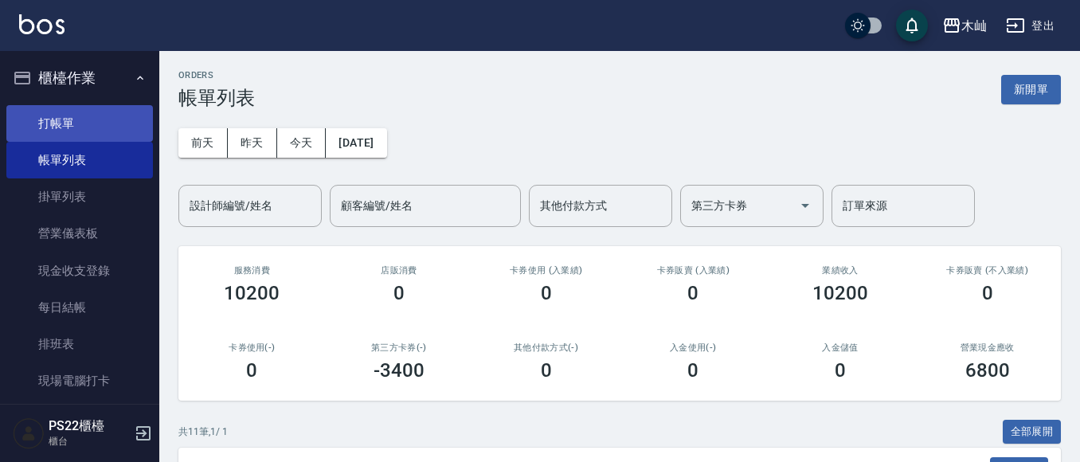
click at [88, 131] on link "打帳單" at bounding box center [79, 123] width 146 height 37
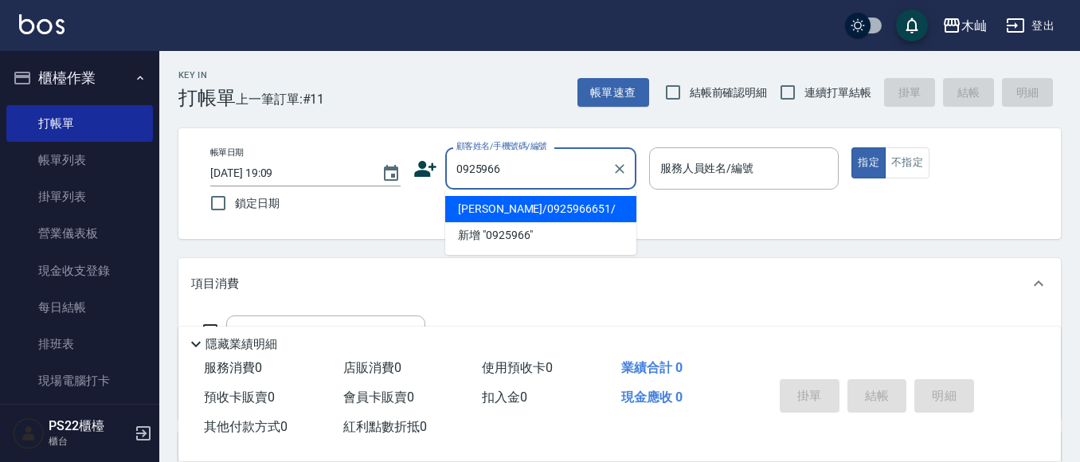
click at [519, 206] on li "[PERSON_NAME]/0925966651/" at bounding box center [540, 209] width 191 height 26
type input "[PERSON_NAME]/0925966651/"
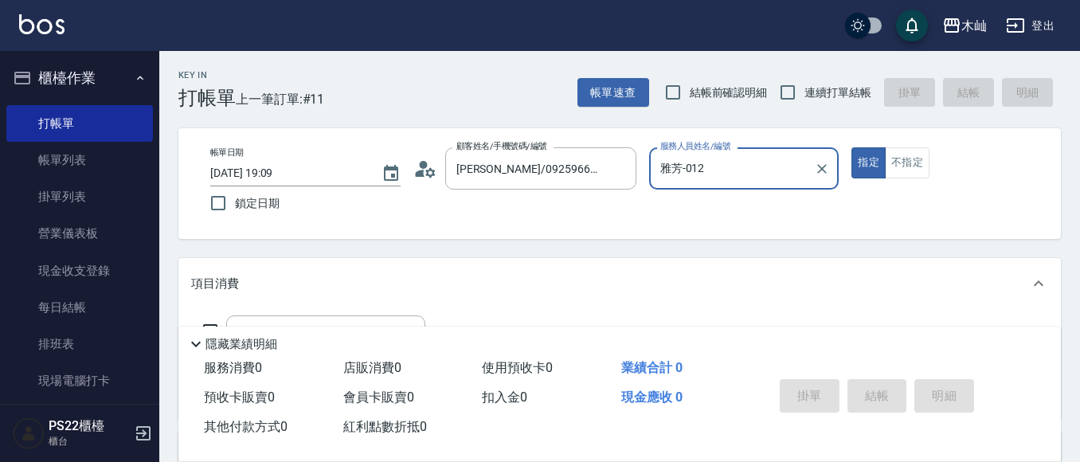
click at [700, 168] on input "雅芳-012" at bounding box center [732, 168] width 152 height 28
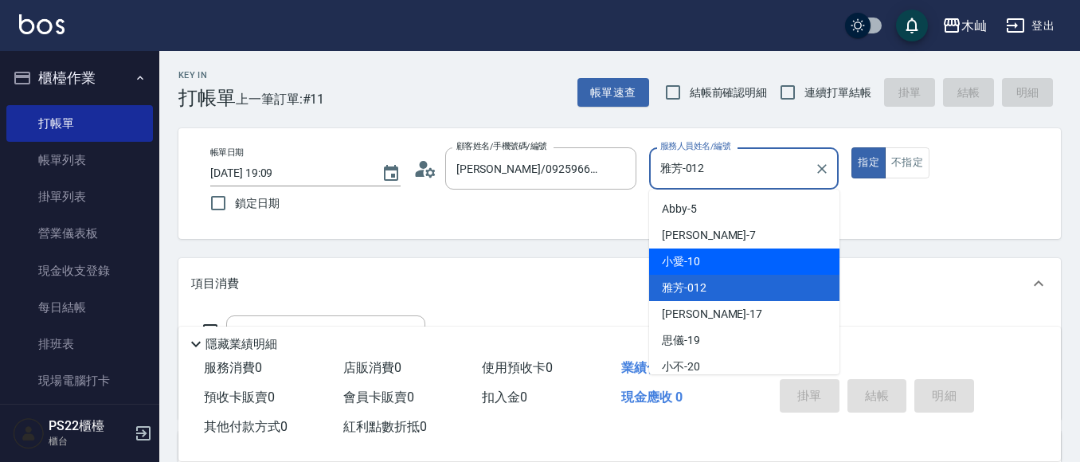
click at [705, 256] on div "小愛 -10" at bounding box center [744, 261] width 190 height 26
type input "小愛-10"
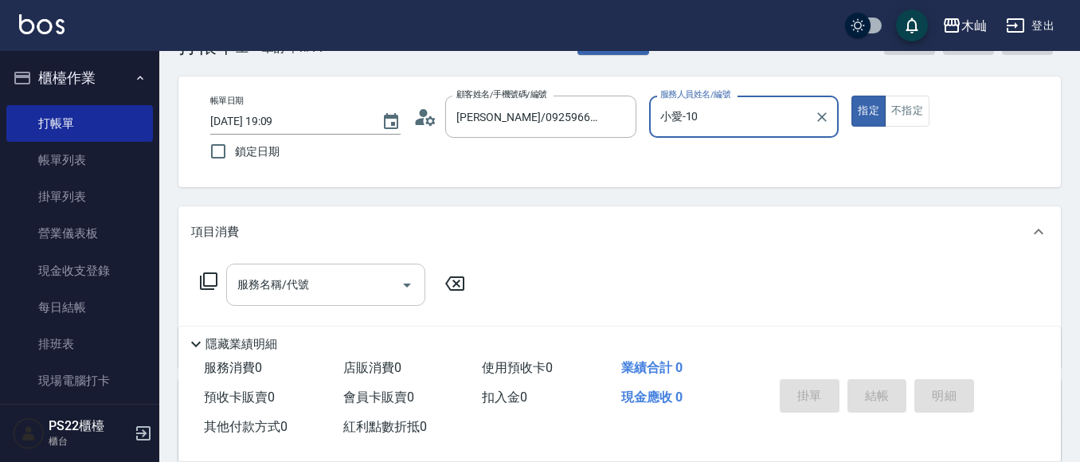
scroll to position [80, 0]
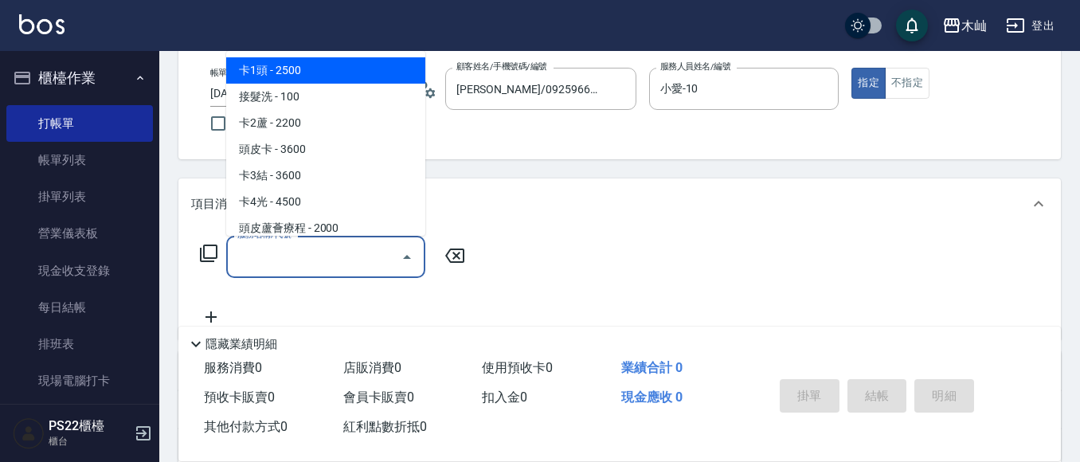
click at [306, 250] on input "服務名稱/代號" at bounding box center [313, 257] width 161 height 28
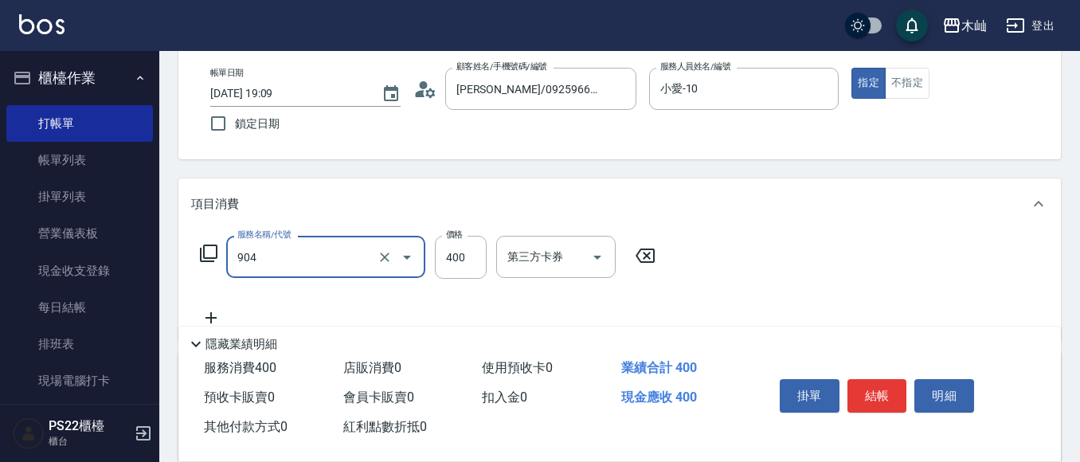
type input "精油洗+瞬護(904)"
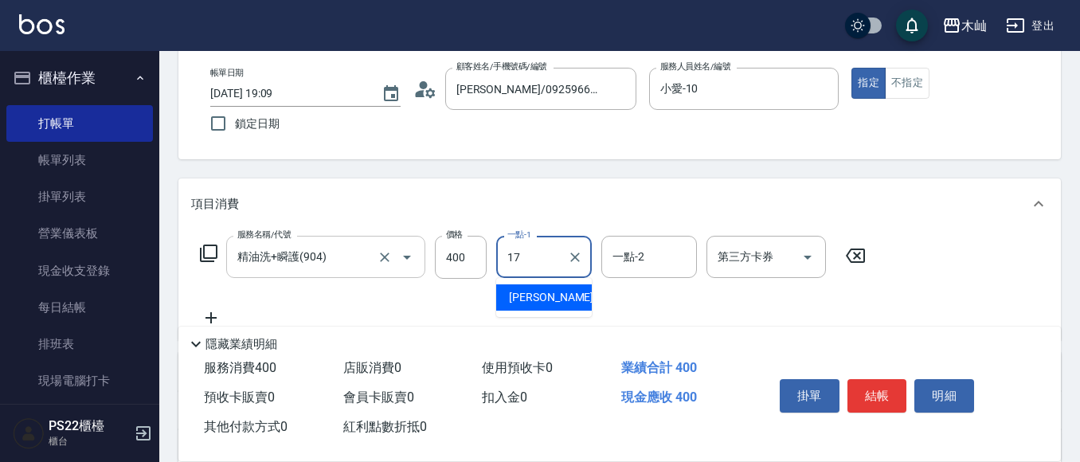
type input "[PERSON_NAME]-17"
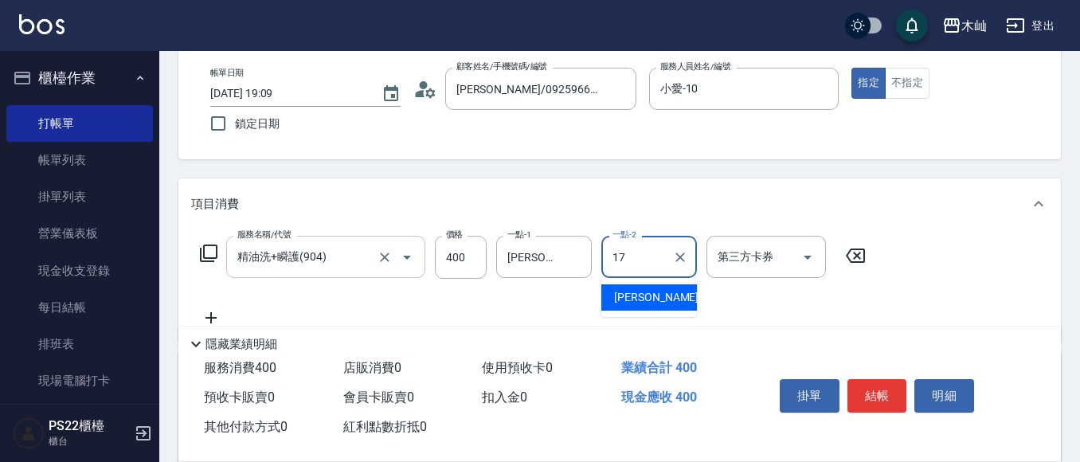
type input "[PERSON_NAME]-17"
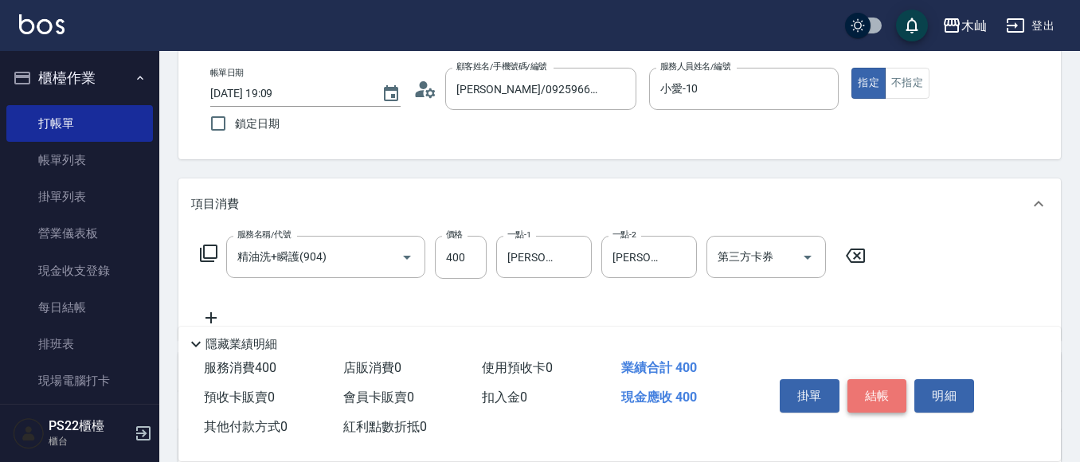
click at [870, 395] on button "結帳" at bounding box center [877, 395] width 60 height 33
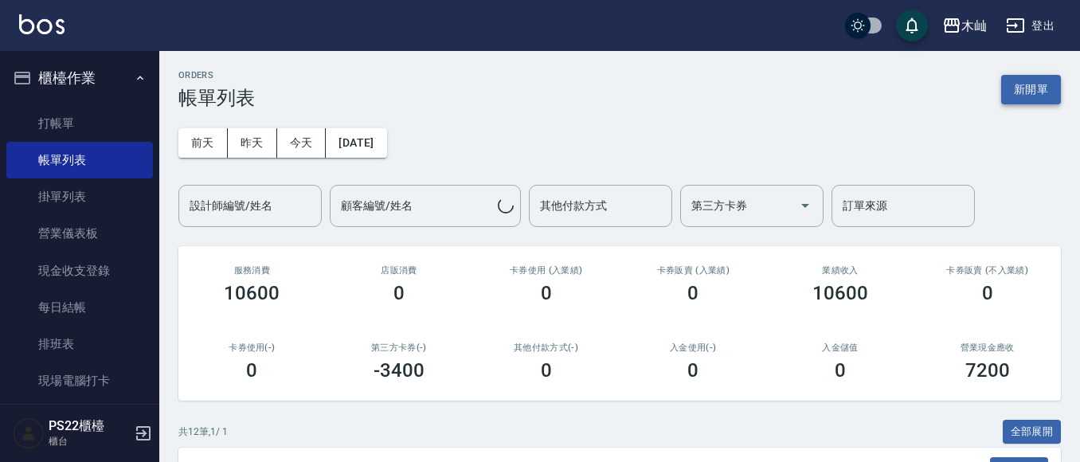
click at [1042, 96] on button "新開單" at bounding box center [1031, 89] width 60 height 29
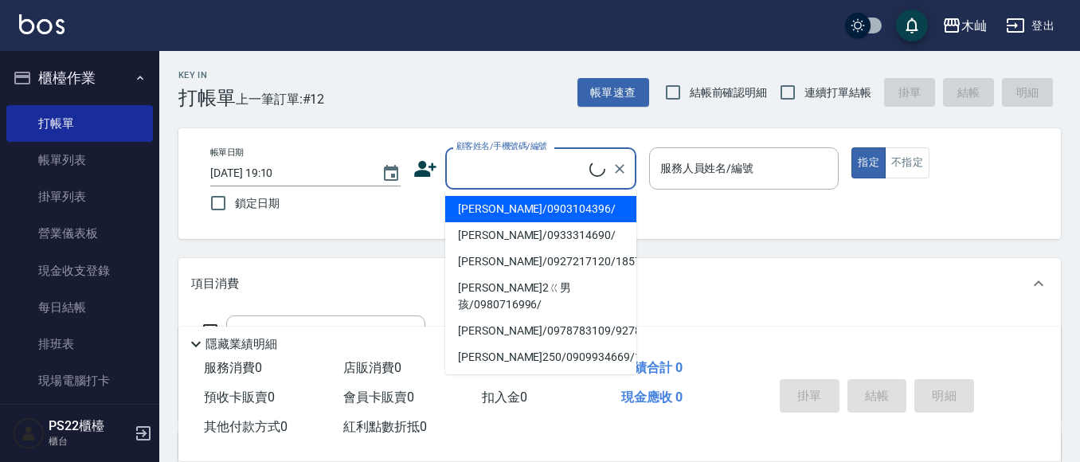
click at [504, 174] on input "顧客姓名/手機號碼/編號" at bounding box center [520, 168] width 137 height 28
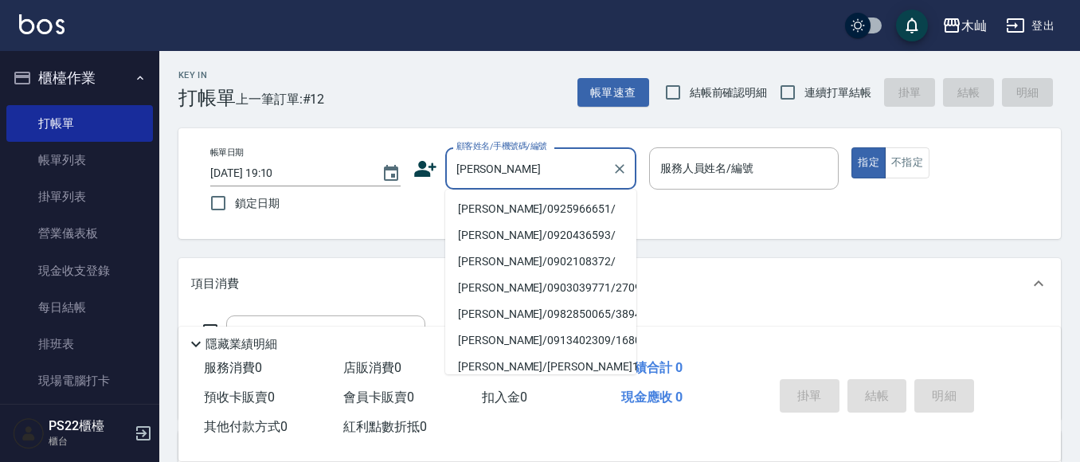
click at [519, 209] on li "[PERSON_NAME]/0925966651/" at bounding box center [540, 209] width 191 height 26
type input "[PERSON_NAME]/0925966651/"
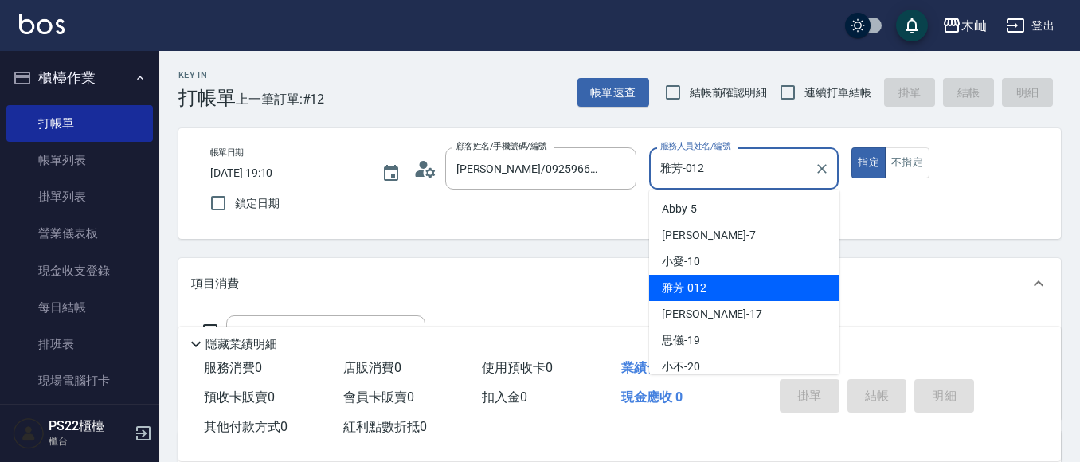
click at [743, 171] on input "雅芳-012" at bounding box center [732, 168] width 152 height 28
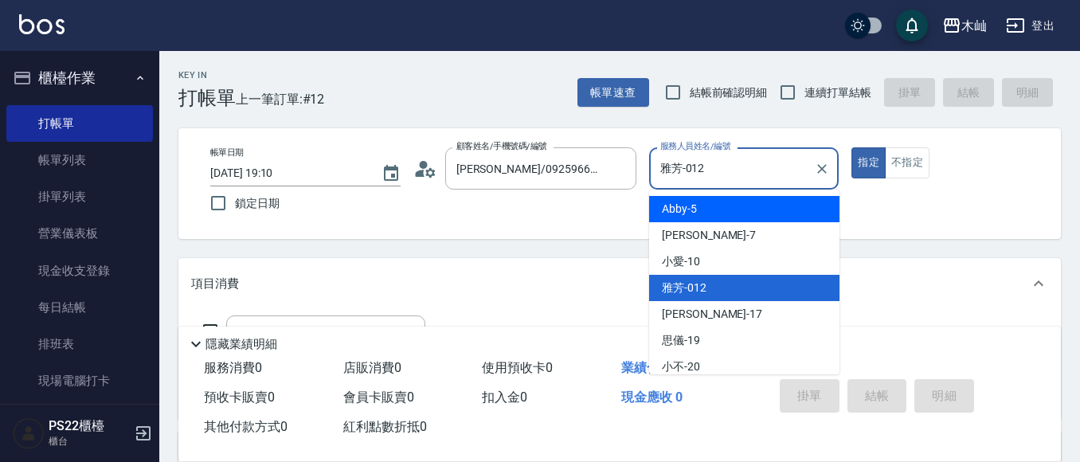
click at [703, 212] on div "Abby -5" at bounding box center [744, 209] width 190 height 26
type input "Abby-5"
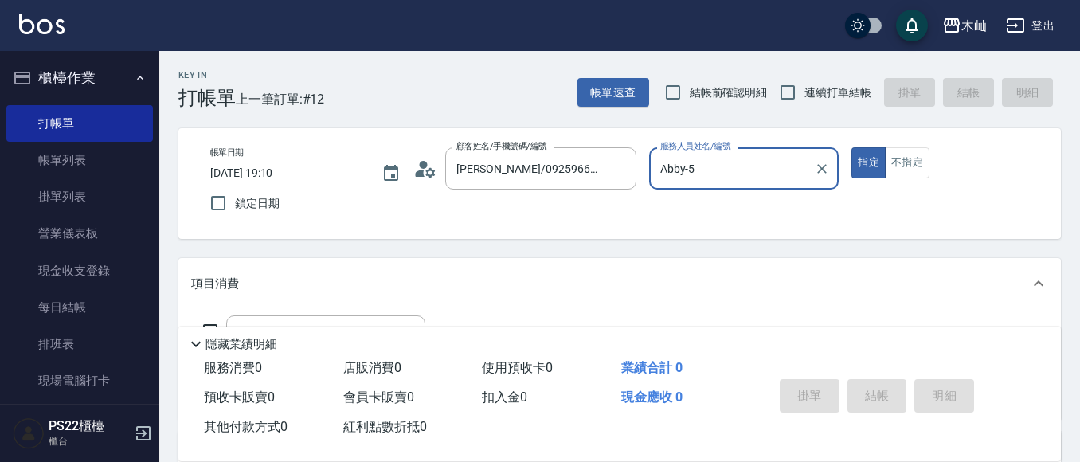
scroll to position [80, 0]
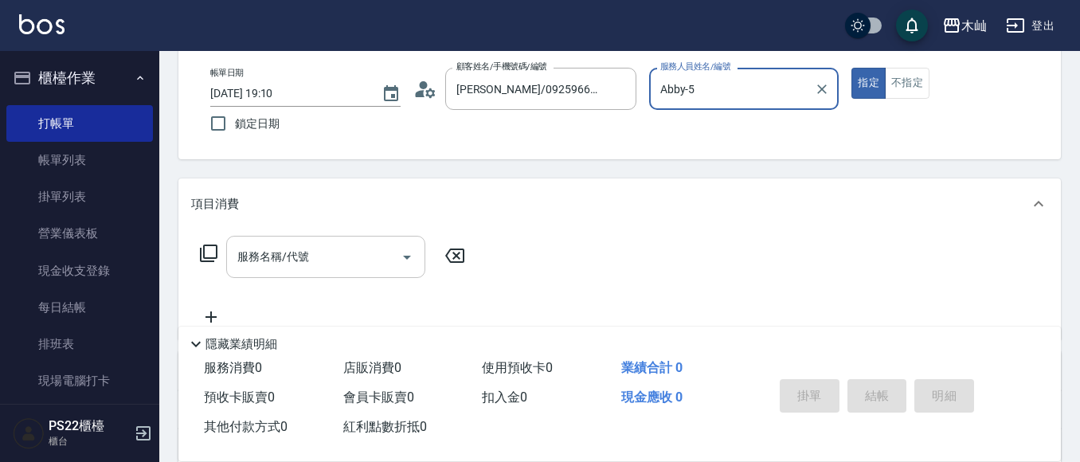
drag, startPoint x: 345, startPoint y: 271, endPoint x: 359, endPoint y: 261, distance: 17.2
click at [349, 267] on input "服務名稱/代號" at bounding box center [313, 257] width 161 height 28
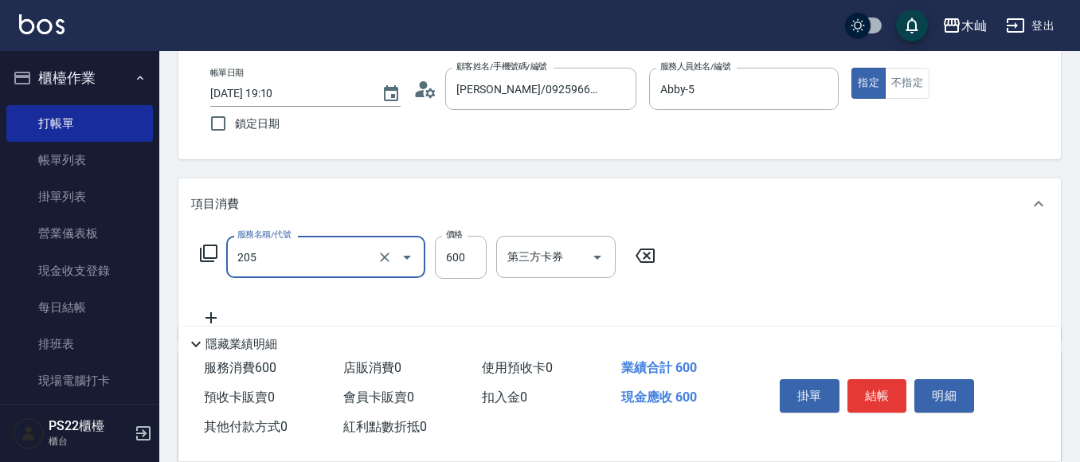
type input "A級洗剪(205)"
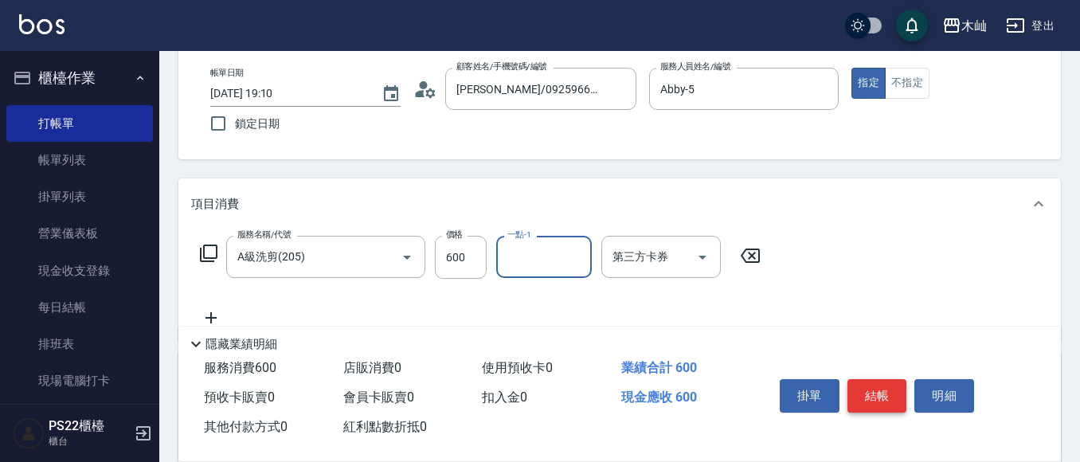
click at [892, 389] on button "結帳" at bounding box center [877, 395] width 60 height 33
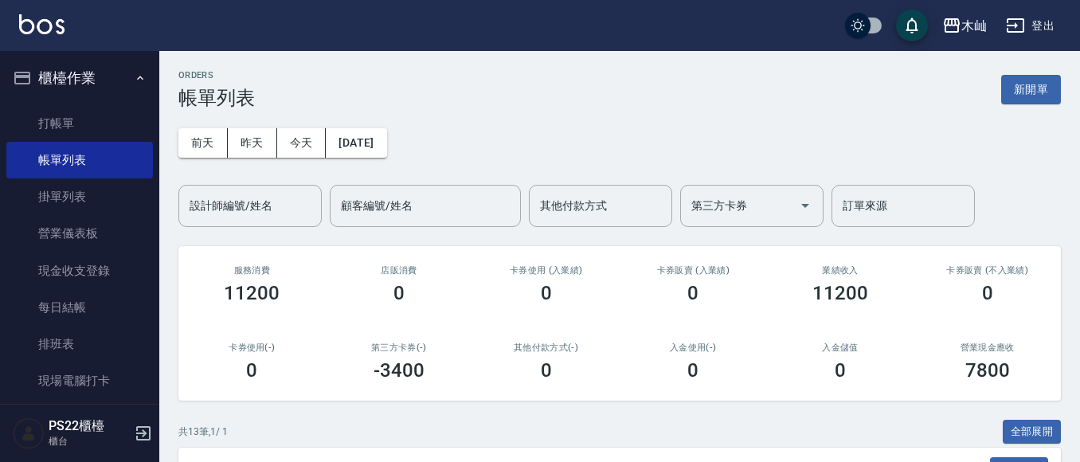
click at [1038, 84] on button "新開單" at bounding box center [1031, 89] width 60 height 29
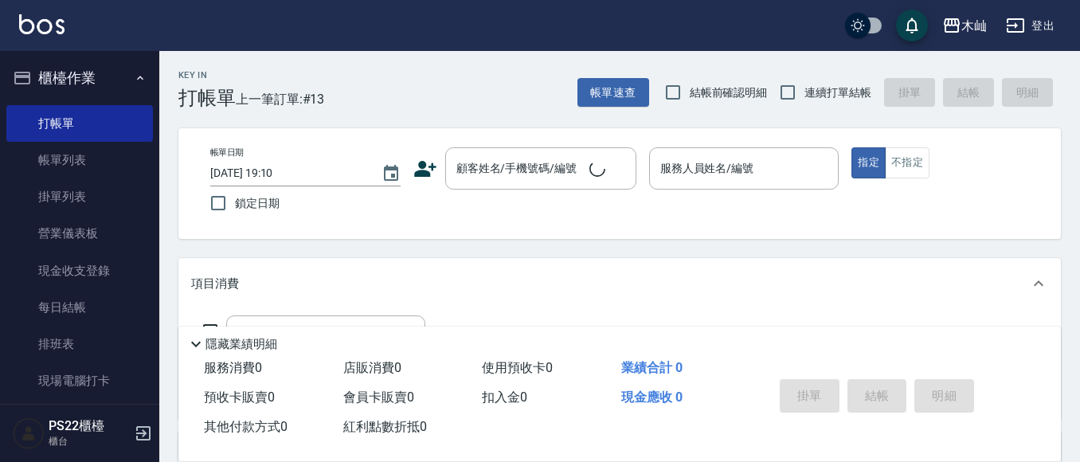
click at [423, 169] on icon at bounding box center [425, 169] width 24 height 24
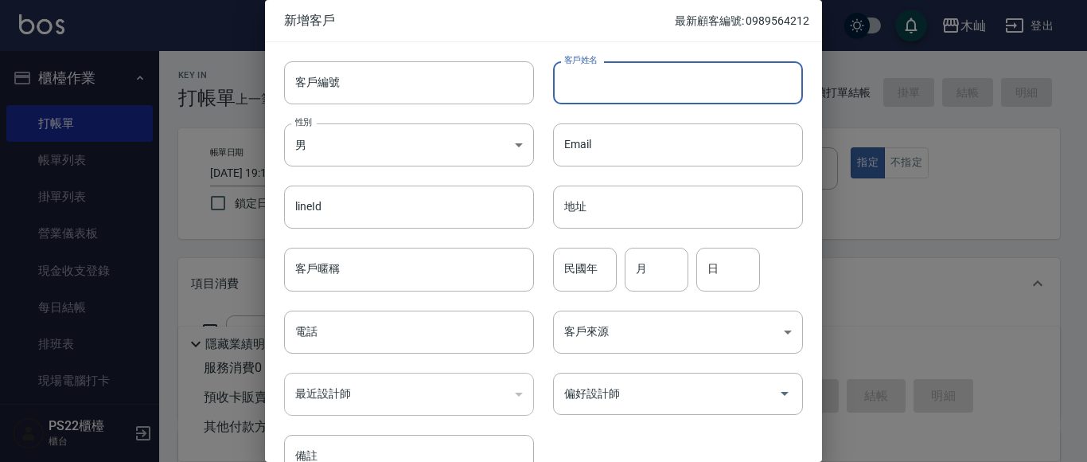
click at [602, 92] on input "客戶姓名" at bounding box center [678, 82] width 250 height 43
type input "[PERSON_NAME]"
click at [575, 255] on div "民國年 民國年" at bounding box center [585, 269] width 64 height 43
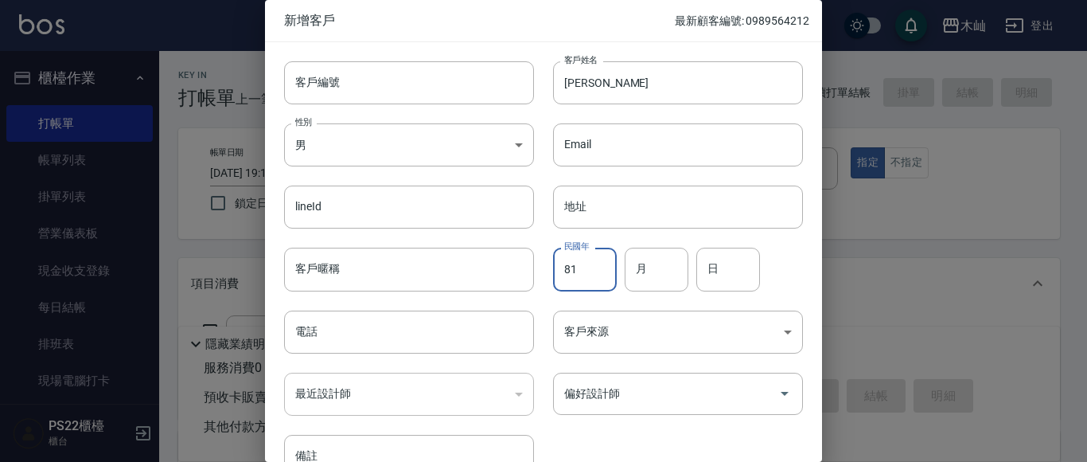
type input "81"
type input "02"
type input "9"
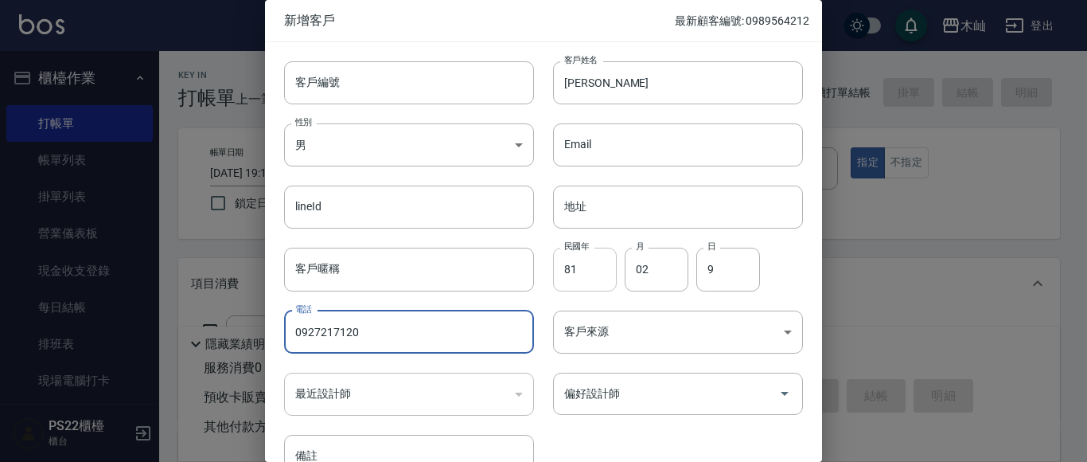
type input "0927217120"
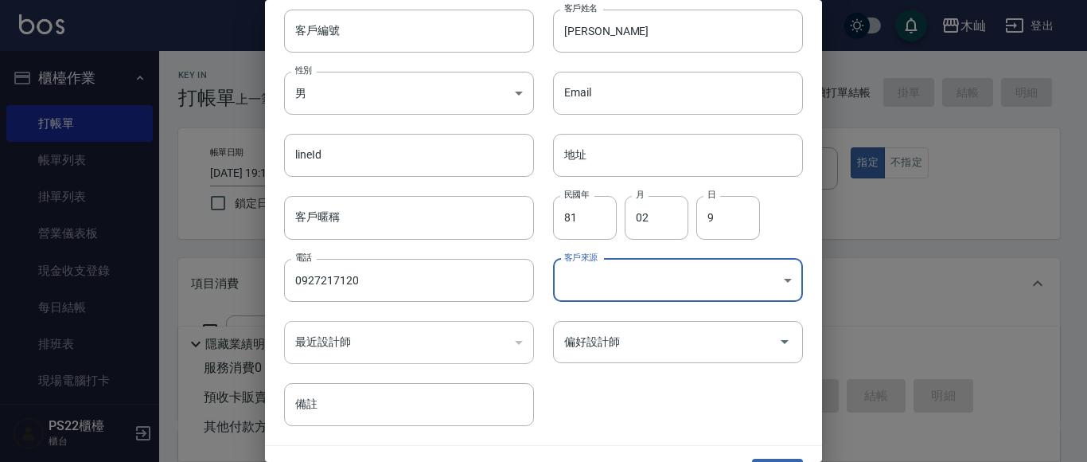
scroll to position [80, 0]
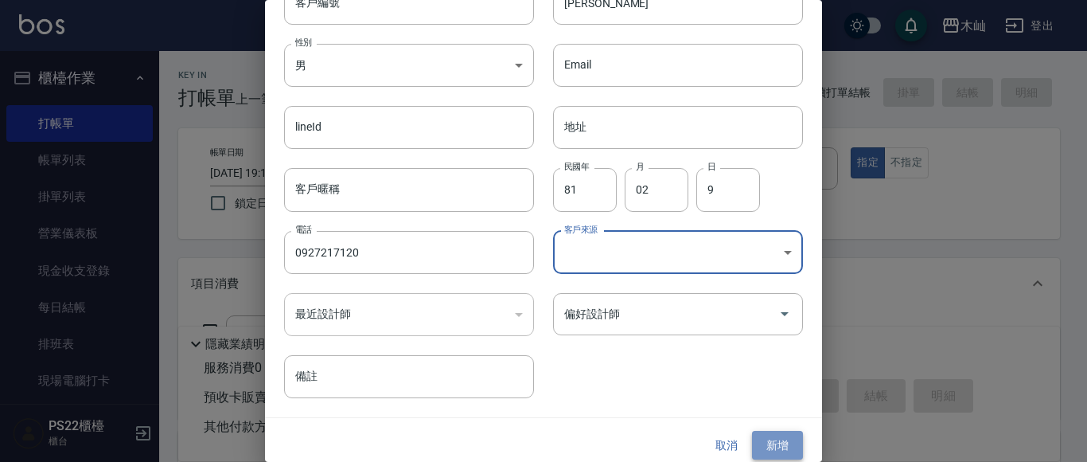
click at [754, 437] on button "新增" at bounding box center [777, 445] width 51 height 29
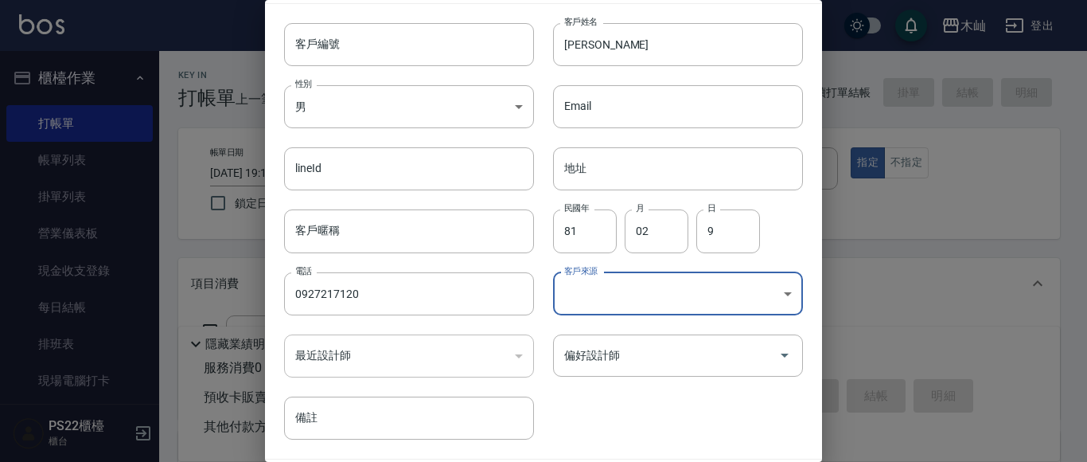
scroll to position [90, 0]
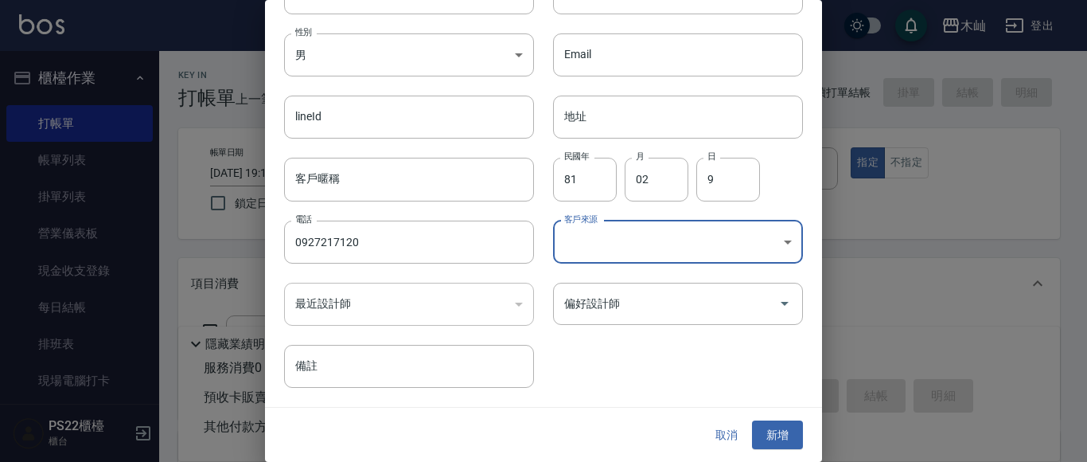
click at [710, 441] on button "取消" at bounding box center [726, 434] width 51 height 29
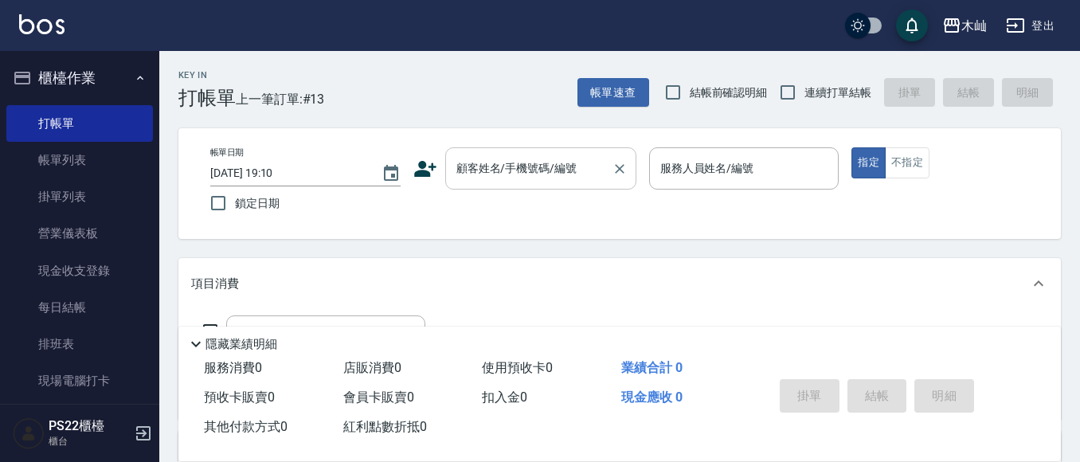
click at [505, 178] on input "顧客姓名/手機號碼/編號" at bounding box center [528, 168] width 153 height 28
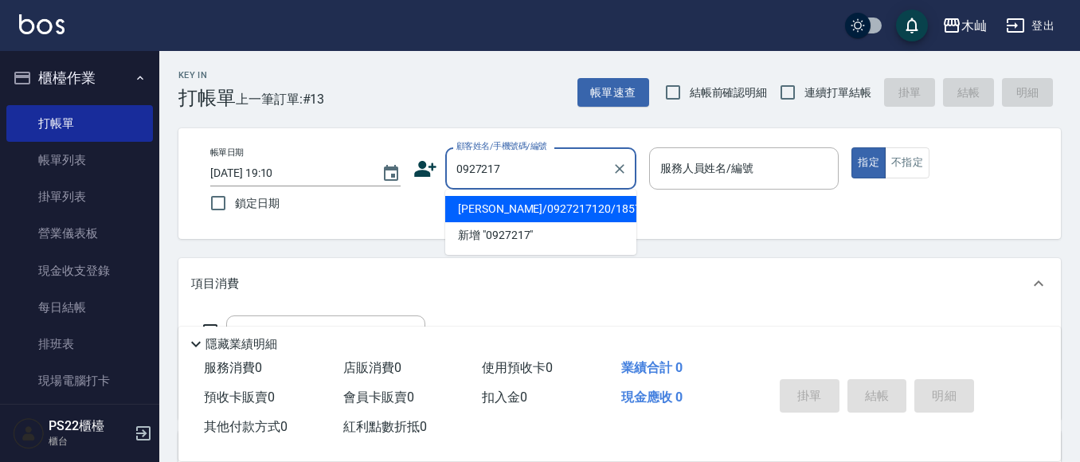
click at [568, 211] on li "[PERSON_NAME]/0927217120/18579" at bounding box center [540, 209] width 191 height 26
type input "[PERSON_NAME]/0927217120/18579"
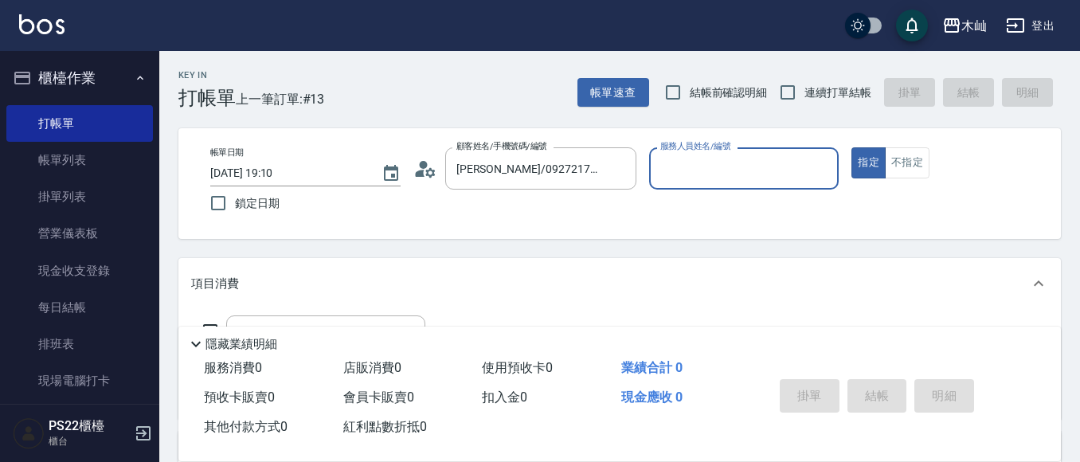
click at [428, 171] on icon at bounding box center [430, 172] width 10 height 10
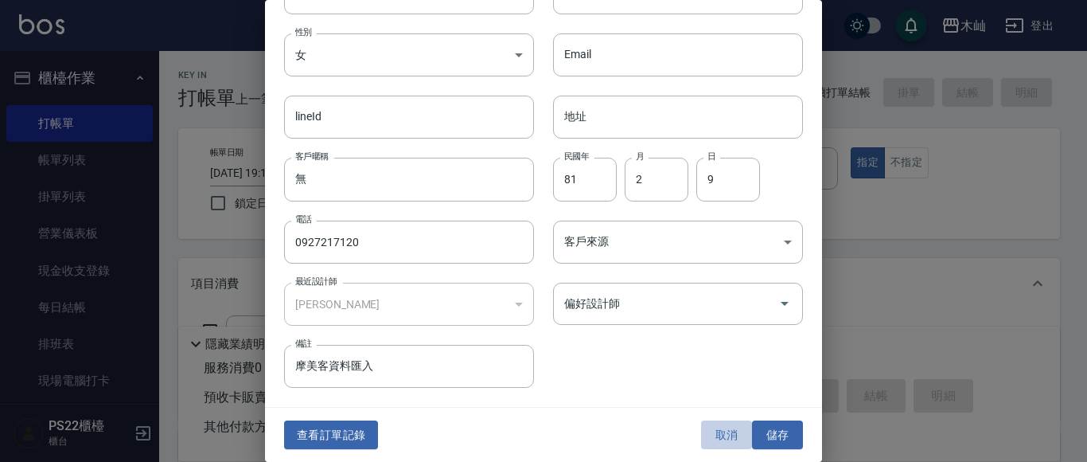
click at [722, 441] on button "取消" at bounding box center [726, 434] width 51 height 29
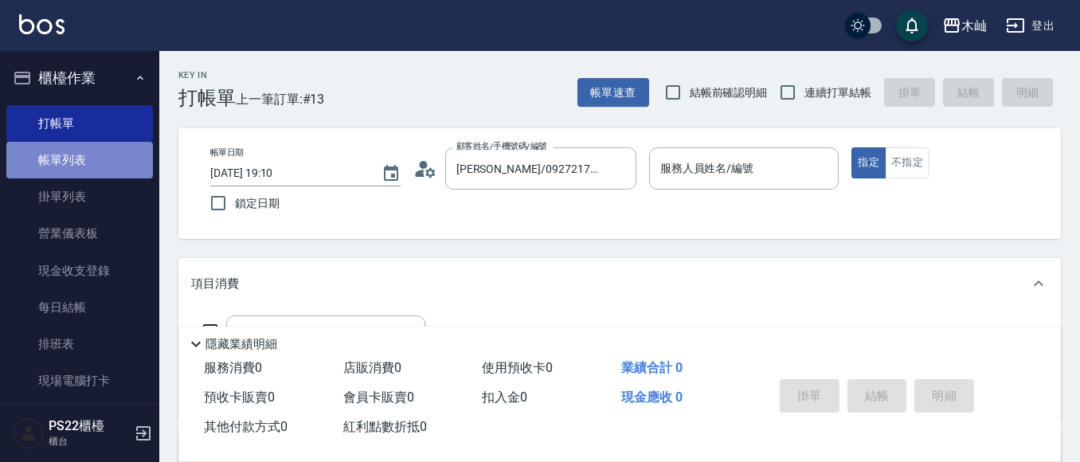
click at [81, 166] on link "帳單列表" at bounding box center [79, 160] width 146 height 37
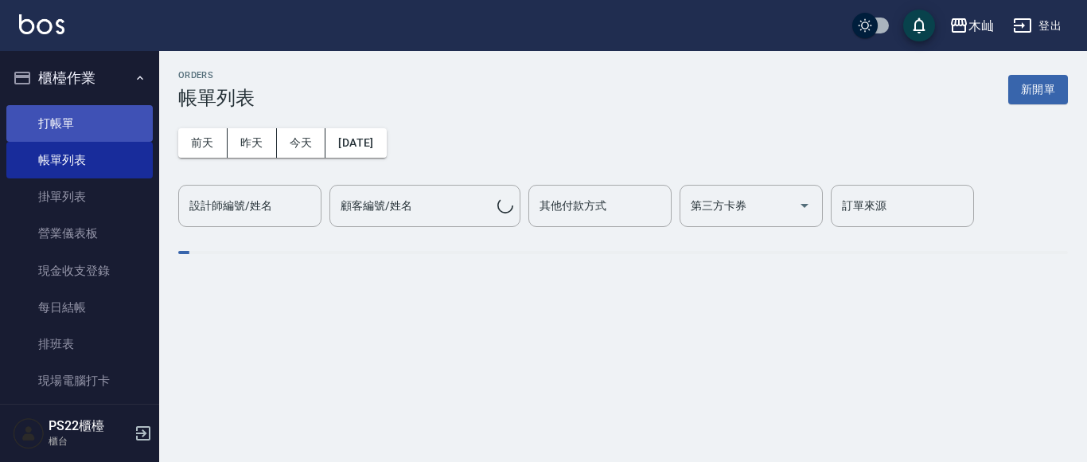
click at [79, 119] on link "打帳單" at bounding box center [79, 123] width 146 height 37
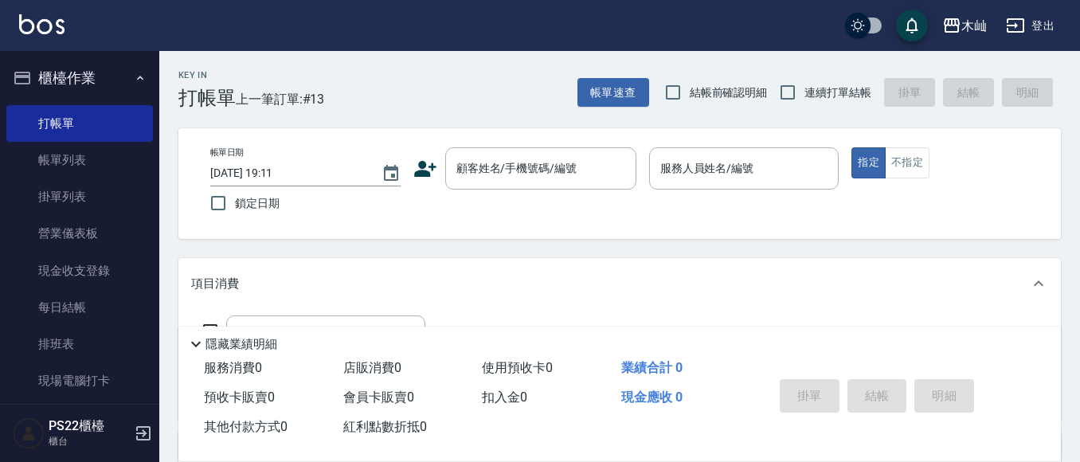
click at [418, 166] on icon at bounding box center [425, 169] width 24 height 24
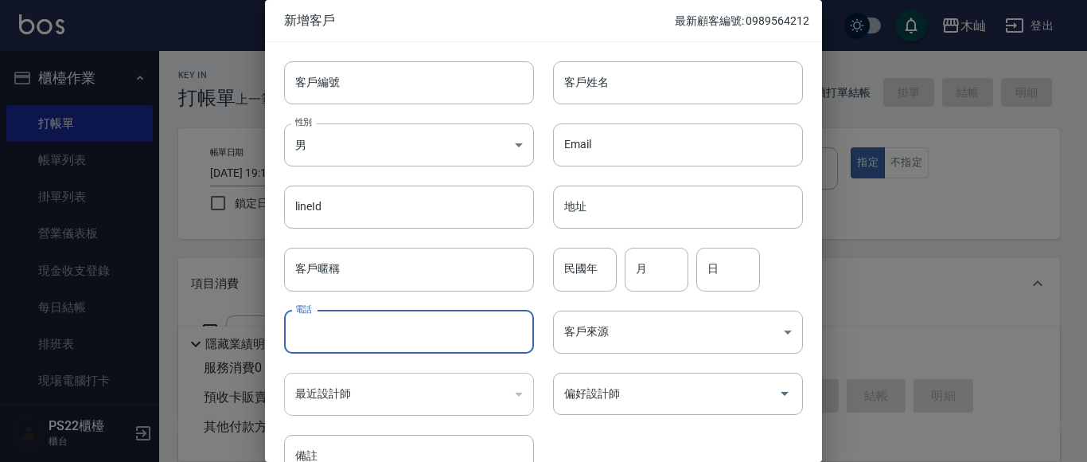
click at [379, 312] on input "電話" at bounding box center [409, 331] width 250 height 43
type input "0975937291"
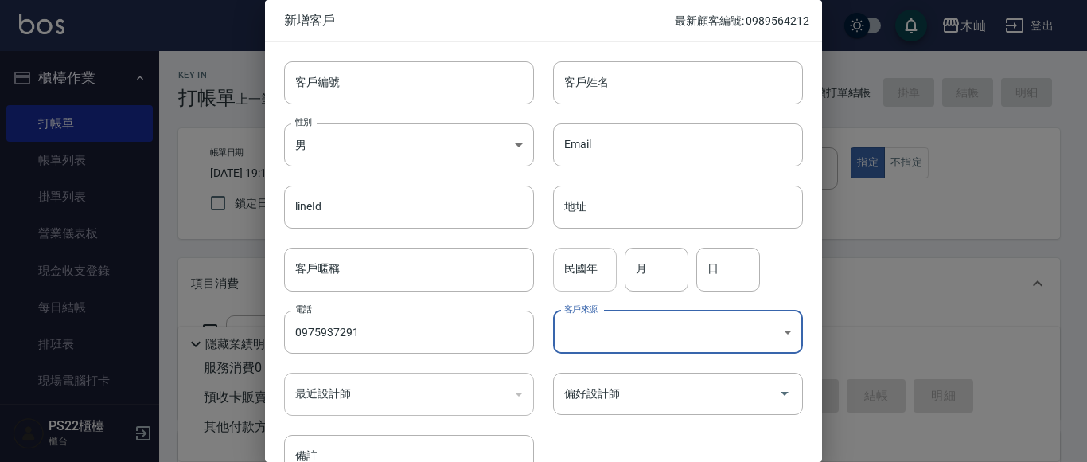
click at [599, 262] on input "民國年" at bounding box center [585, 269] width 64 height 43
type input "77"
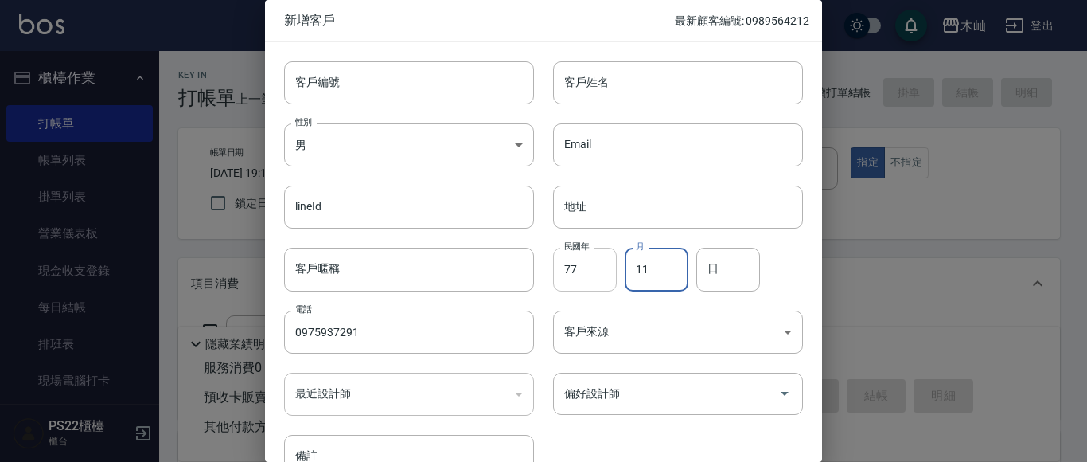
type input "11"
type input "17"
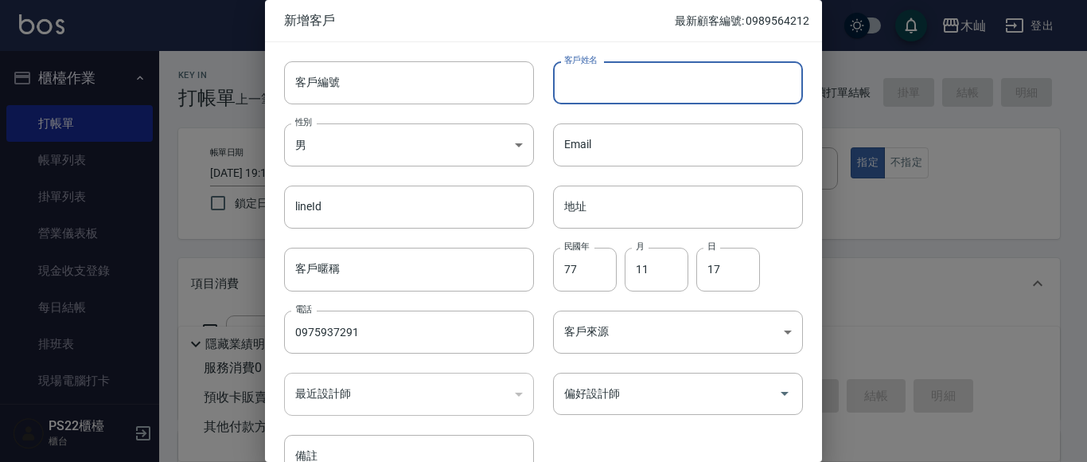
click at [657, 85] on input "客戶姓名" at bounding box center [678, 82] width 250 height 43
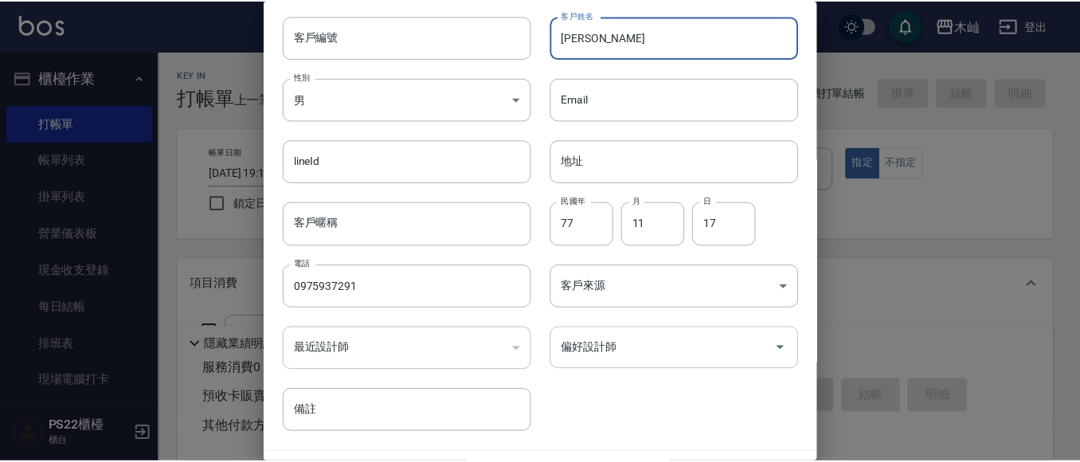
scroll to position [90, 0]
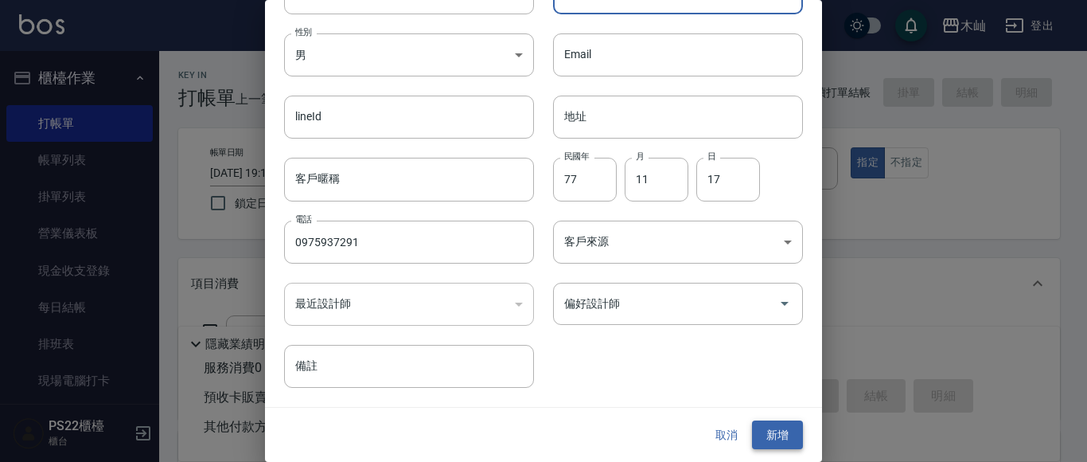
type input "[PERSON_NAME]"
click at [780, 431] on button "新增" at bounding box center [777, 434] width 51 height 29
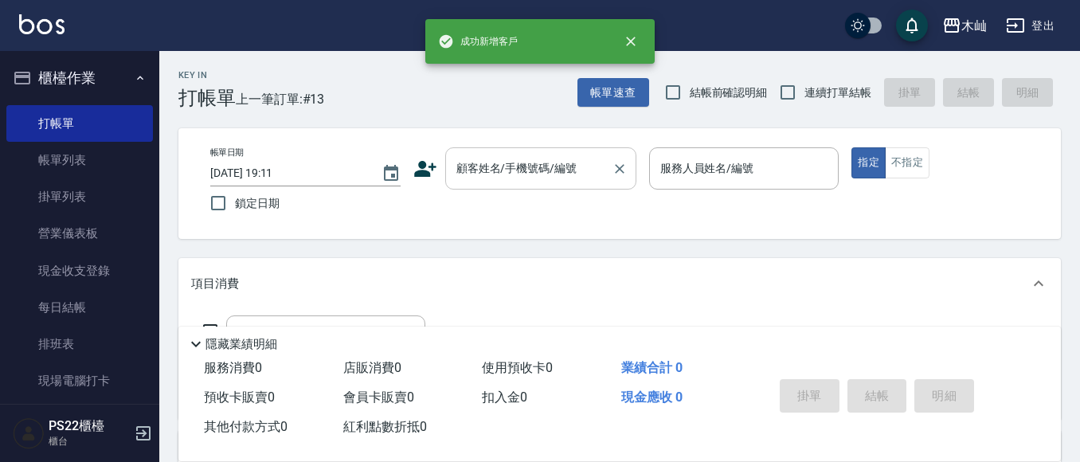
click at [537, 181] on input "顧客姓名/手機號碼/編號" at bounding box center [528, 168] width 153 height 28
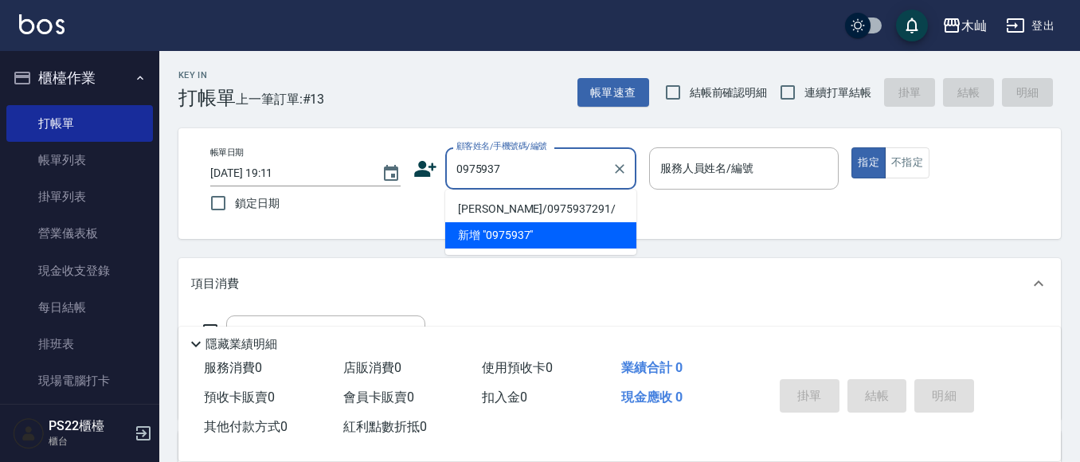
click at [526, 216] on li "[PERSON_NAME]/0975937291/" at bounding box center [540, 209] width 191 height 26
type input "[PERSON_NAME]/0975937291/"
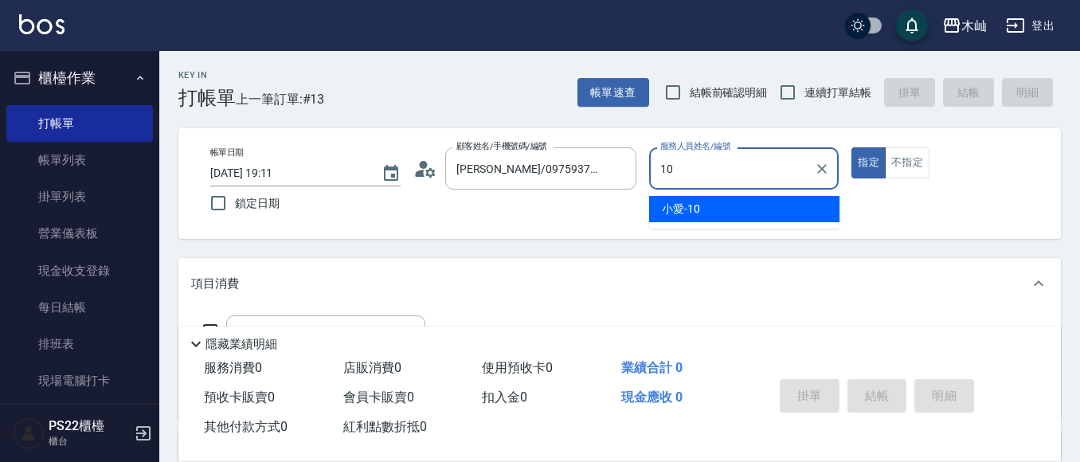
type input "小愛-10"
type button "true"
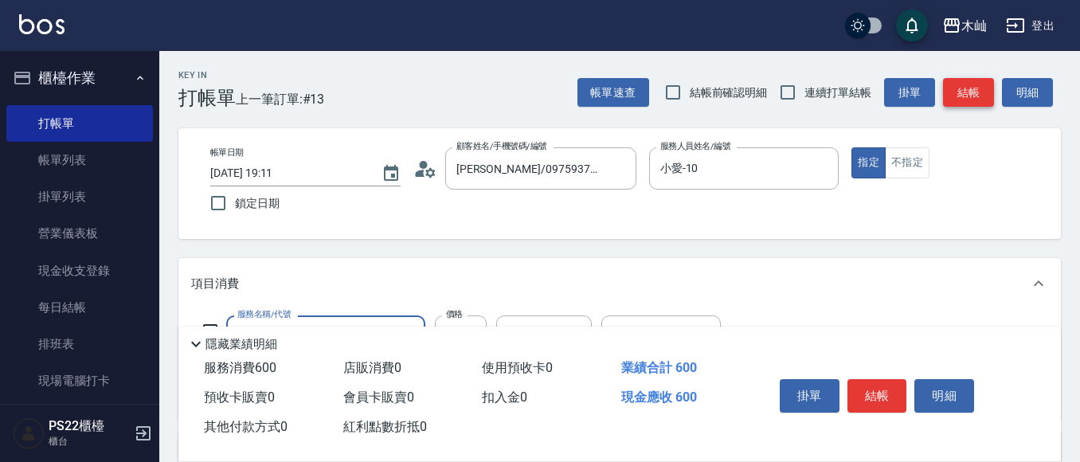
type input "A級洗剪(205)"
click at [955, 92] on button "結帳" at bounding box center [968, 92] width 51 height 29
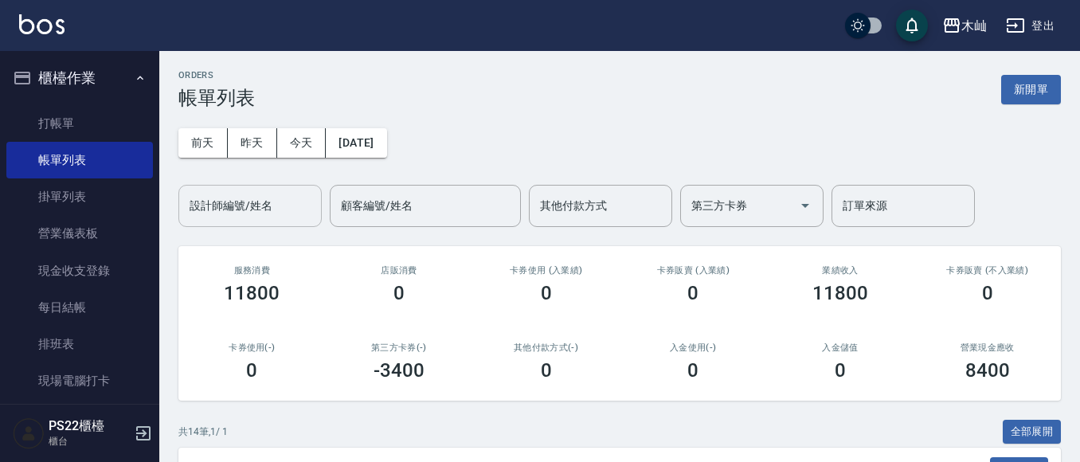
click at [267, 193] on input "設計師編號/姓名" at bounding box center [249, 206] width 129 height 28
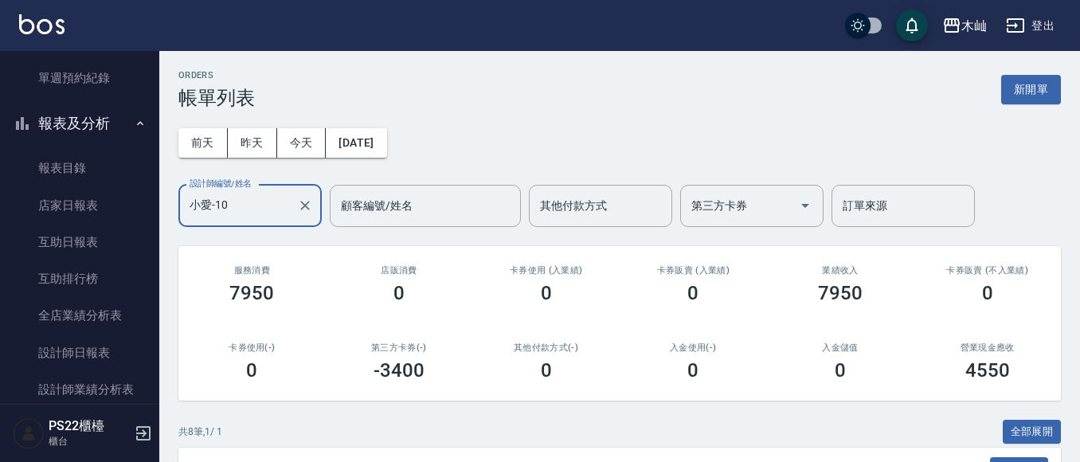
scroll to position [557, 0]
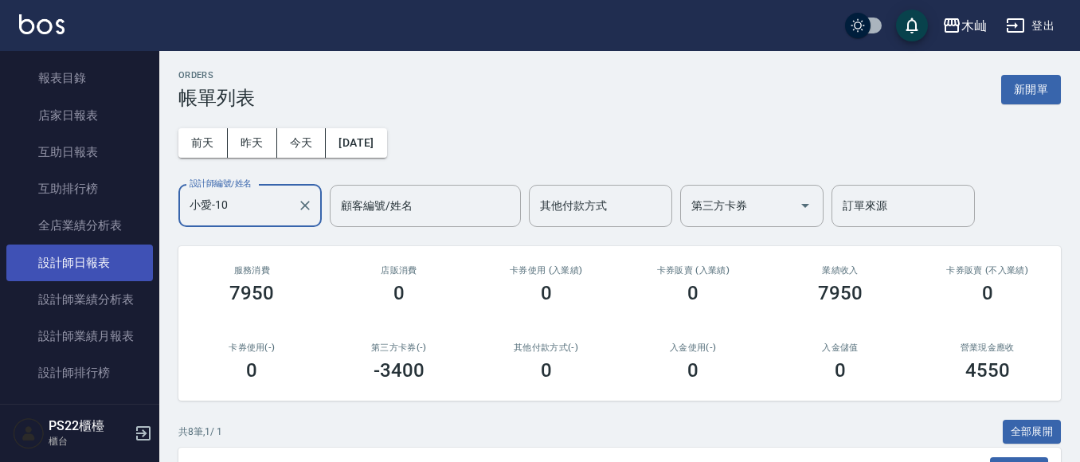
type input "小愛-10"
click at [85, 270] on link "設計師日報表" at bounding box center [79, 262] width 146 height 37
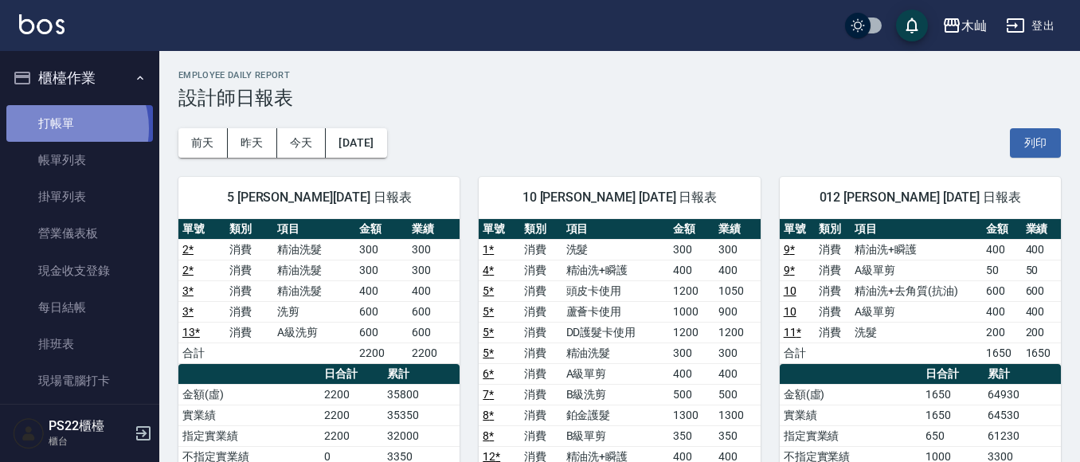
click at [61, 128] on link "打帳單" at bounding box center [79, 123] width 146 height 37
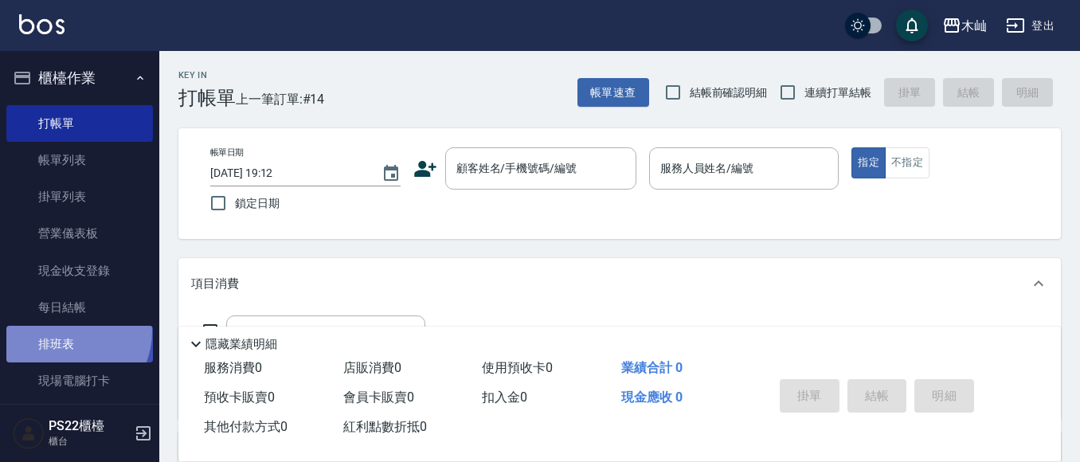
click at [66, 331] on link "排班表" at bounding box center [79, 344] width 146 height 37
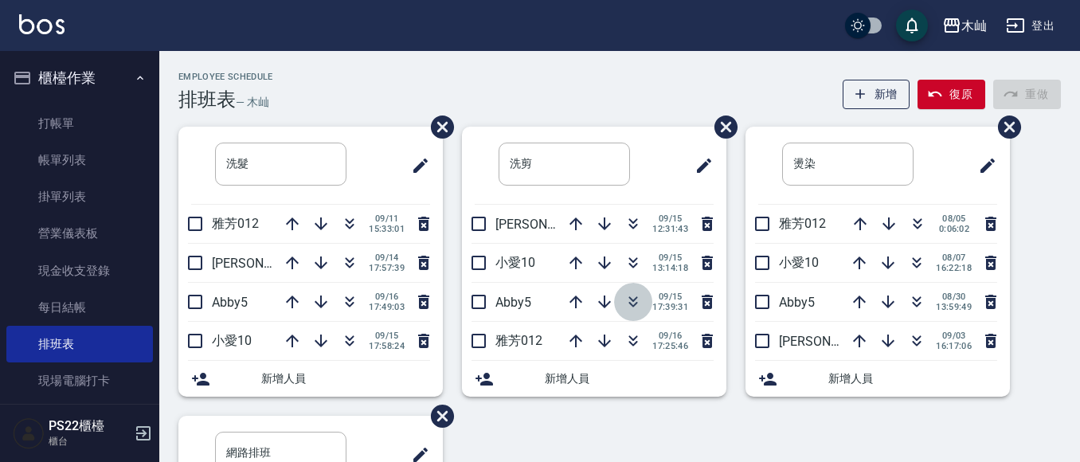
click at [629, 303] on icon "button" at bounding box center [632, 301] width 19 height 19
click at [314, 226] on icon "button" at bounding box center [320, 223] width 13 height 13
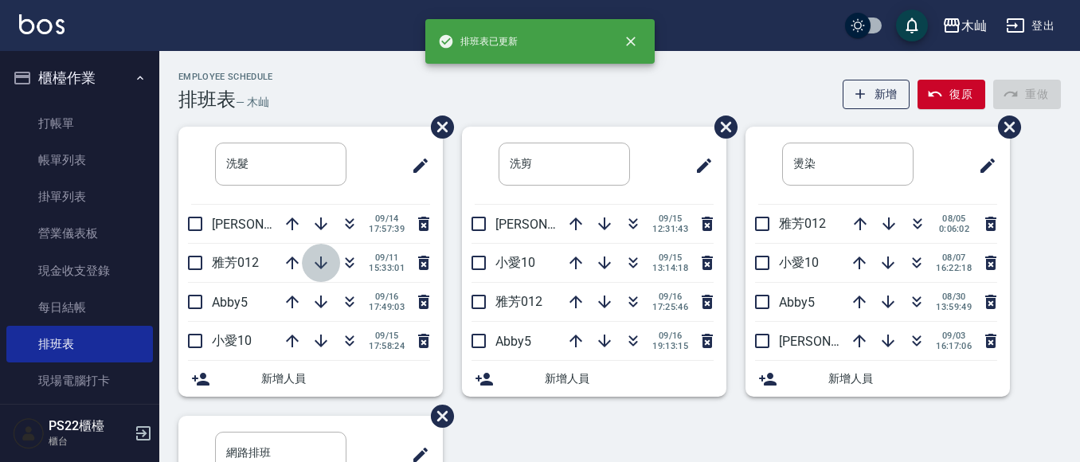
click at [315, 264] on icon "button" at bounding box center [320, 262] width 19 height 19
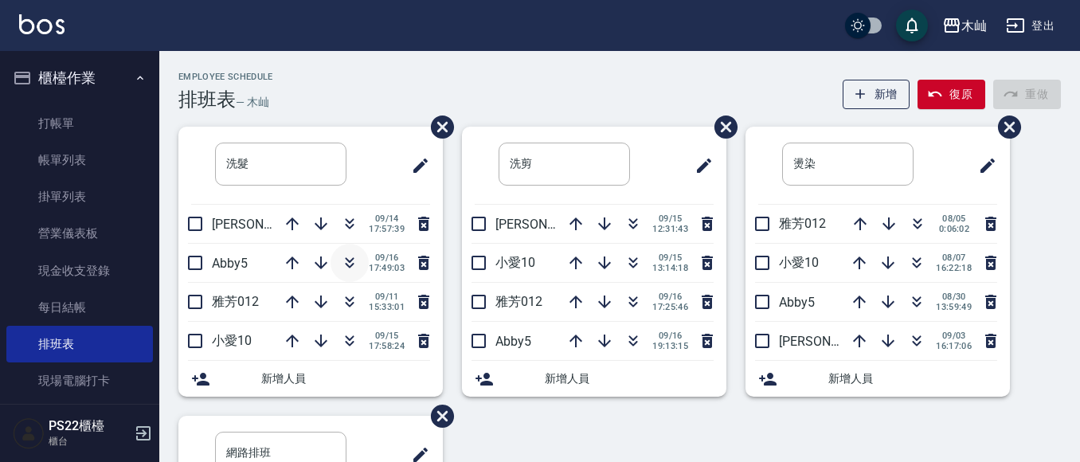
click at [342, 271] on icon "button" at bounding box center [349, 262] width 19 height 19
